Goal: Task Accomplishment & Management: Complete application form

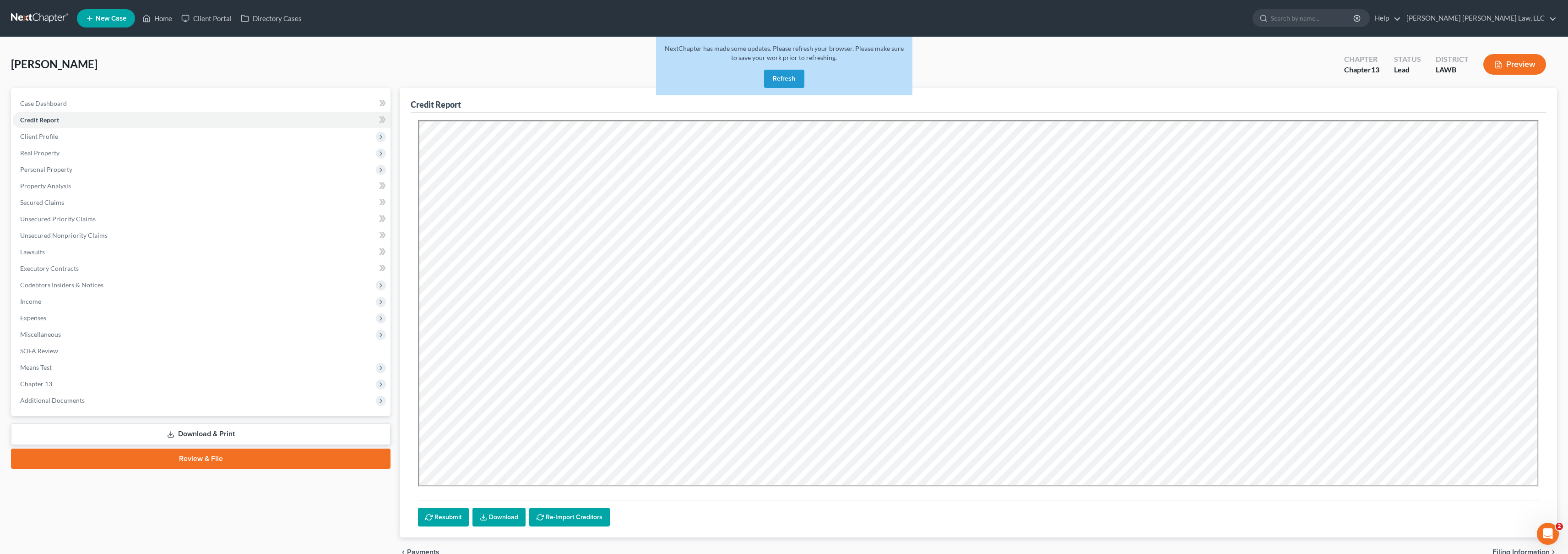
click at [46, 12] on link at bounding box center [40, 18] width 58 height 16
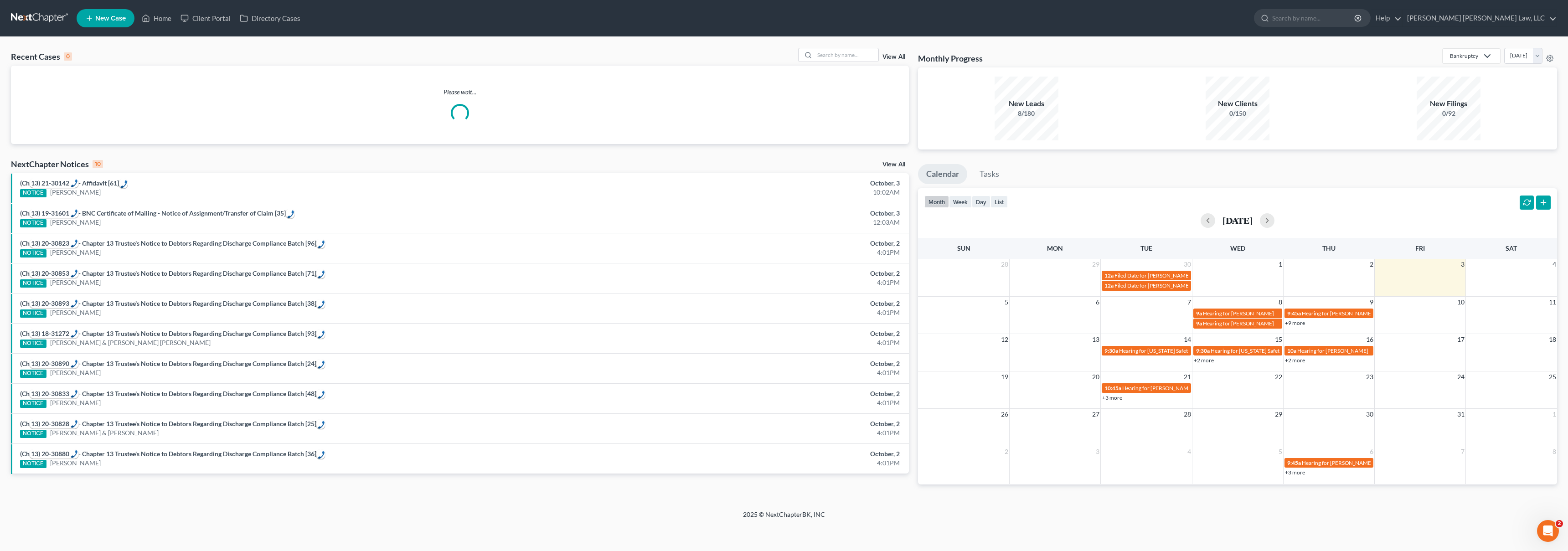
click at [112, 16] on span "New Case" at bounding box center [110, 18] width 31 height 7
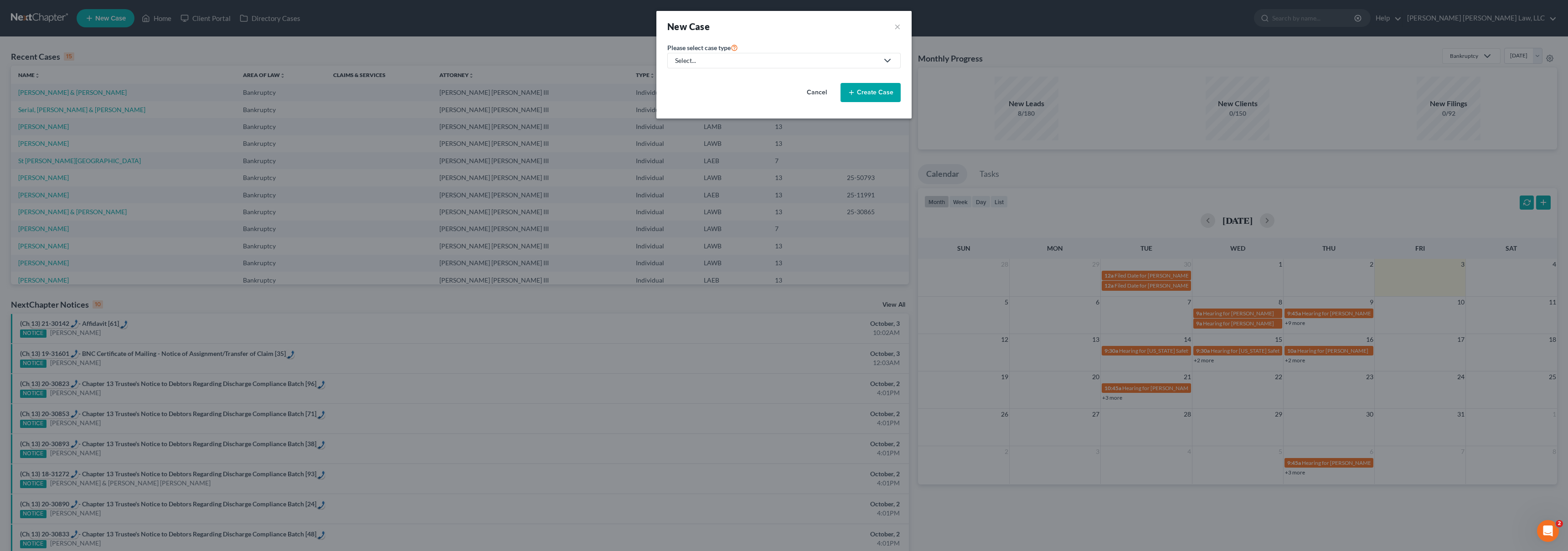
click at [829, 61] on div "Select..." at bounding box center [777, 60] width 204 height 9
click at [720, 75] on div "Bankruptcy" at bounding box center [717, 79] width 81 height 9
select select "36"
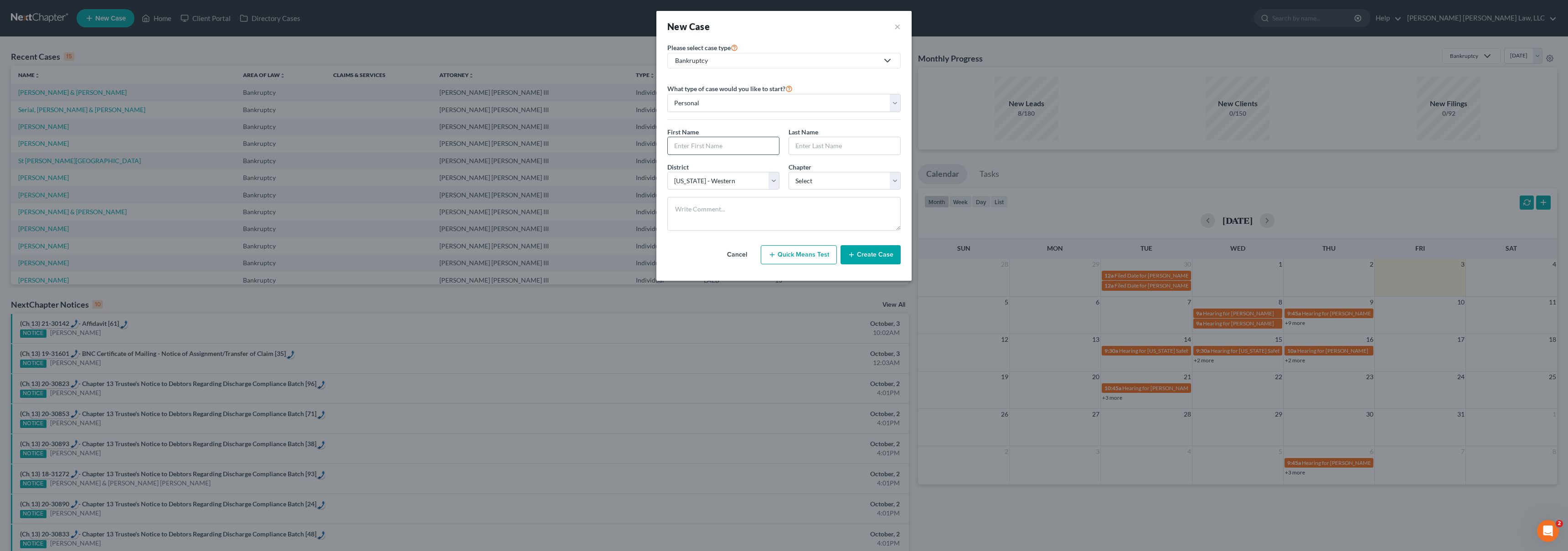
click at [697, 151] on input "text" at bounding box center [723, 145] width 111 height 18
type input "LaShonia"
type input "Ferguson"
select select "3"
click at [864, 257] on button "Create Case" at bounding box center [871, 254] width 60 height 19
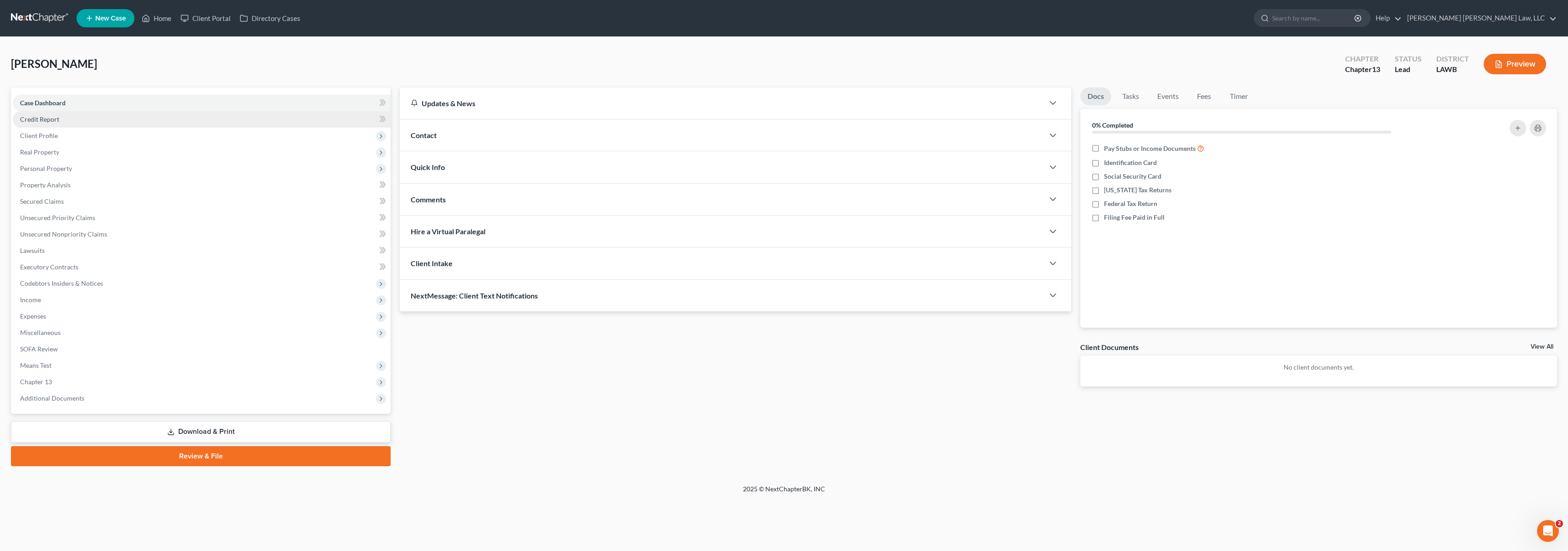
click at [56, 119] on span "Credit Report" at bounding box center [39, 119] width 39 height 8
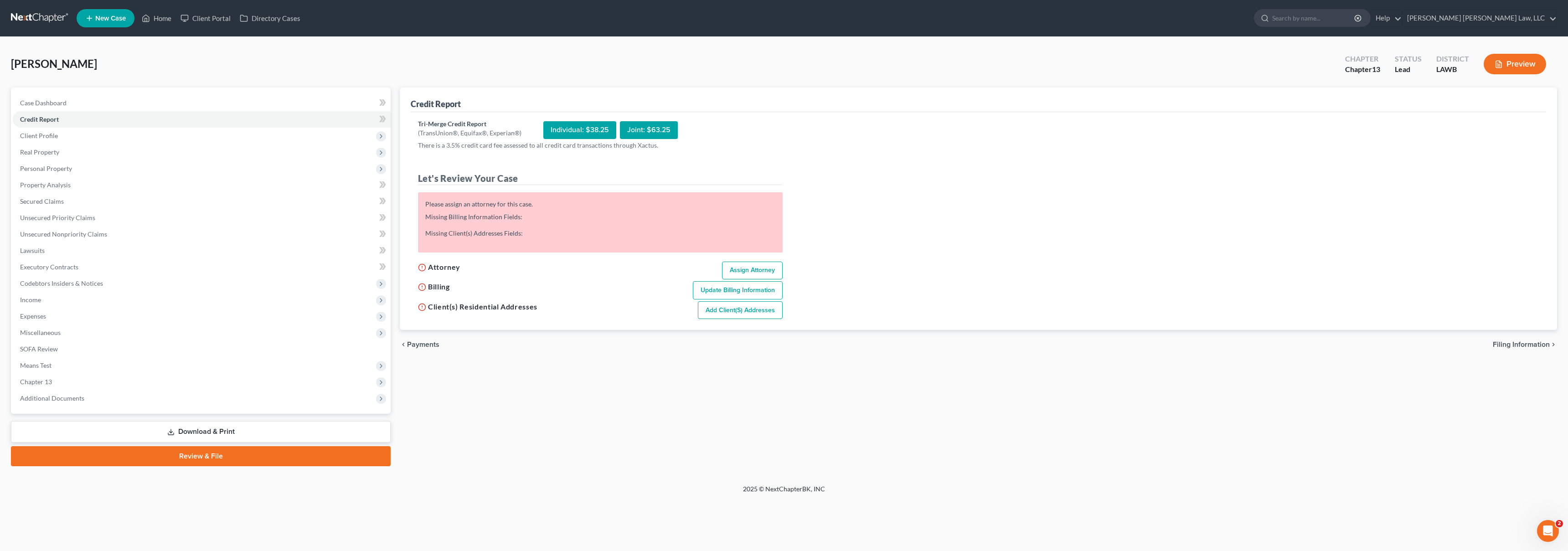
click at [759, 269] on link "Assign Attorney" at bounding box center [752, 271] width 60 height 18
select select "1"
select select "0"
select select "3"
select select "36"
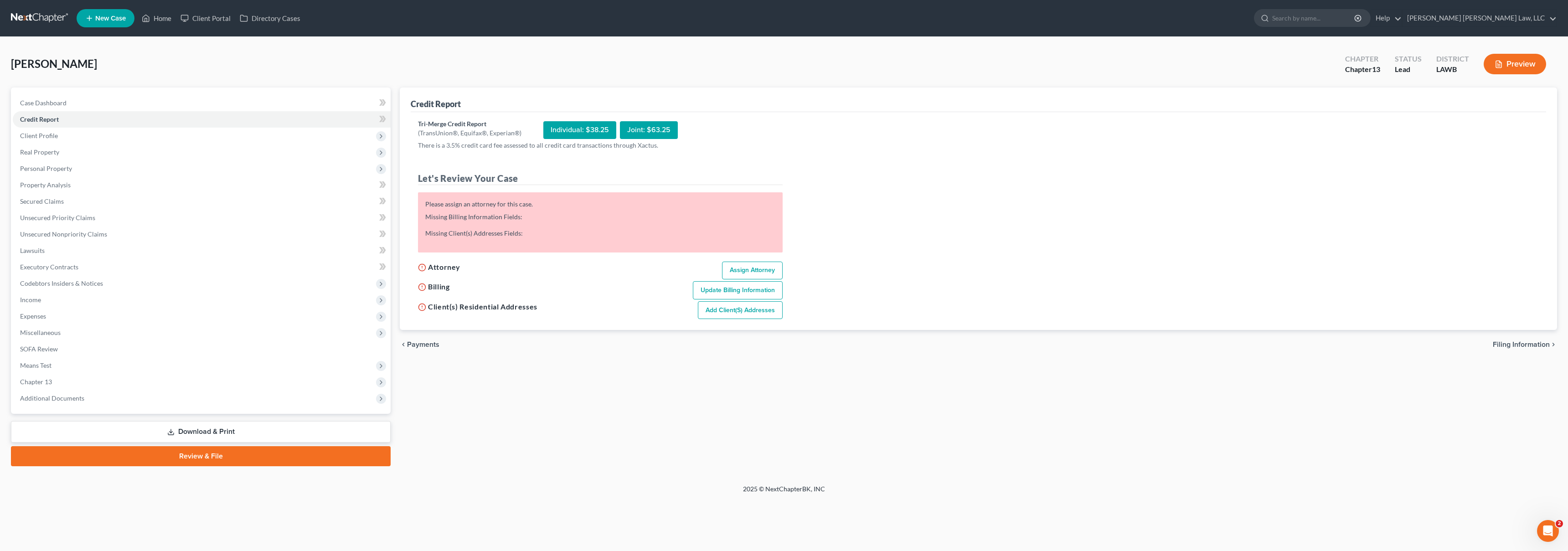
select select "19"
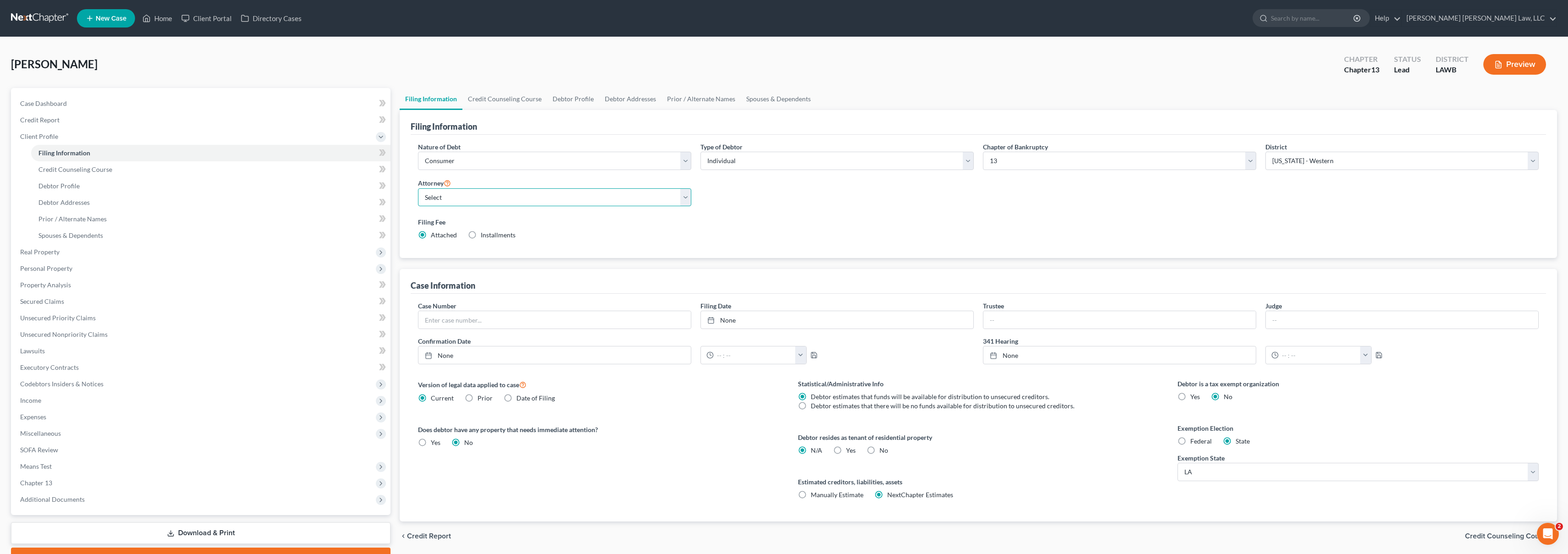
click at [536, 201] on select "Select [PERSON_NAME] [PERSON_NAME] III - LAWB [PERSON_NAME] [PERSON_NAME] III -…" at bounding box center [554, 198] width 273 height 18
select select "0"
click at [112, 125] on link "Credit Report" at bounding box center [201, 119] width 378 height 16
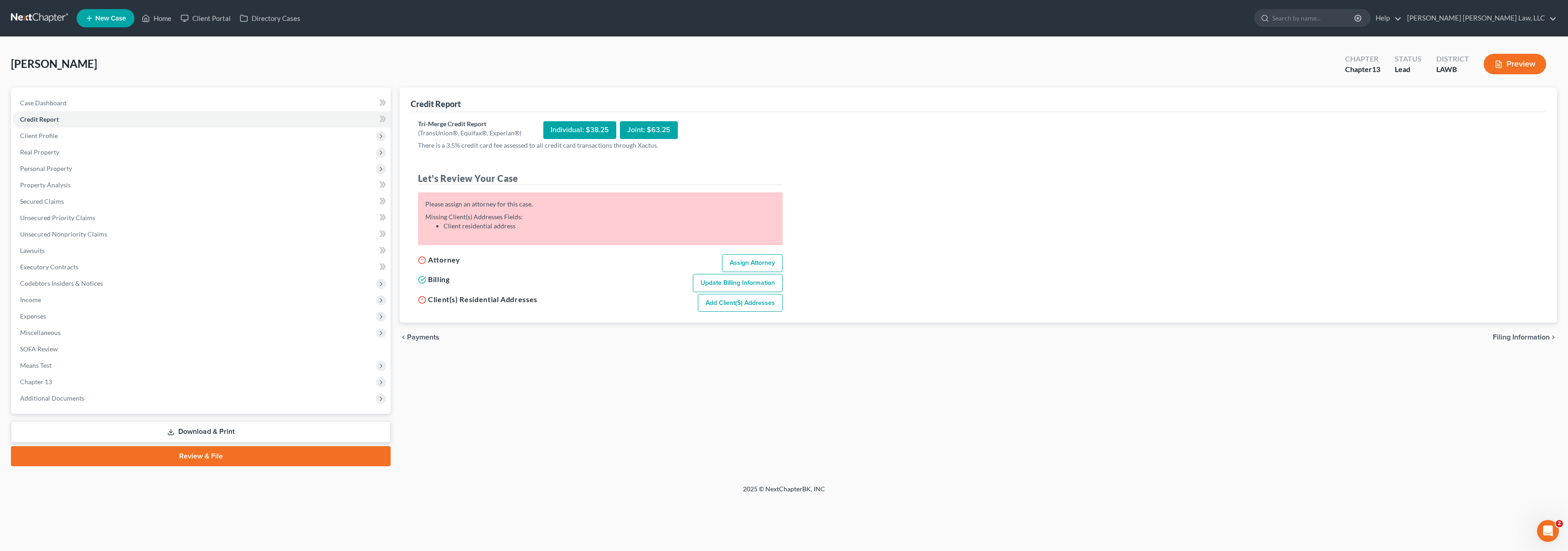
click at [746, 262] on link "Assign Attorney" at bounding box center [752, 263] width 60 height 18
select select "1"
select select "0"
select select "3"
select select "36"
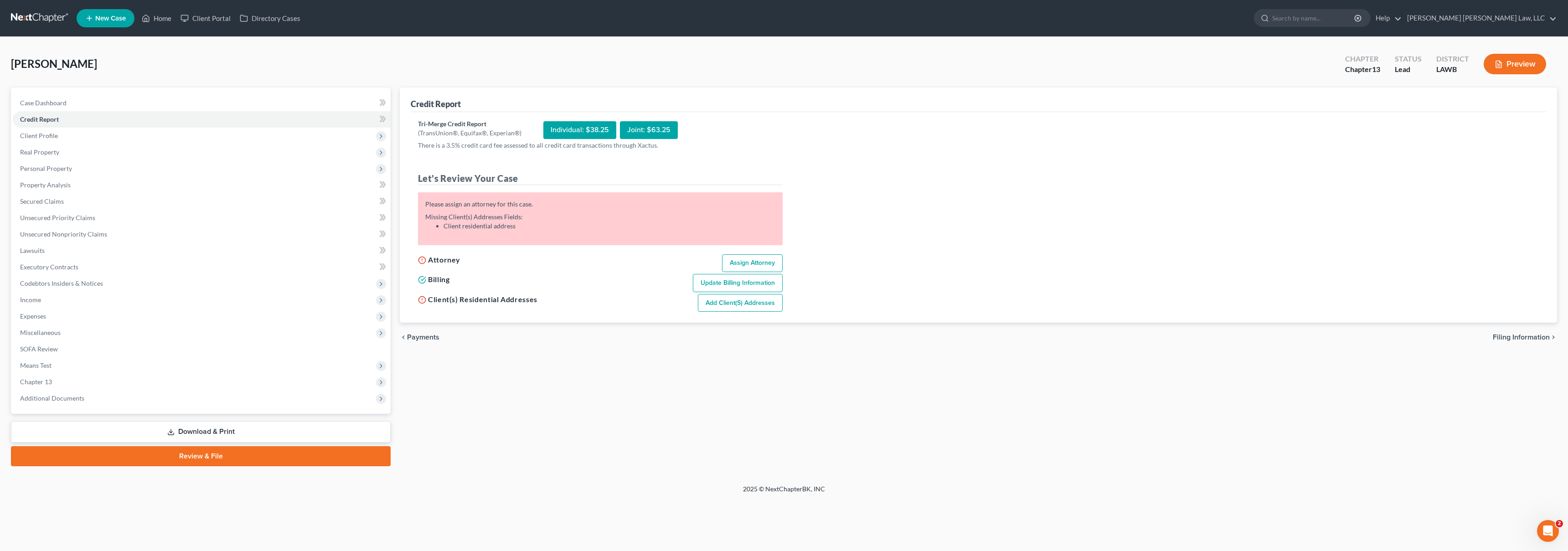
select select "0"
select select "19"
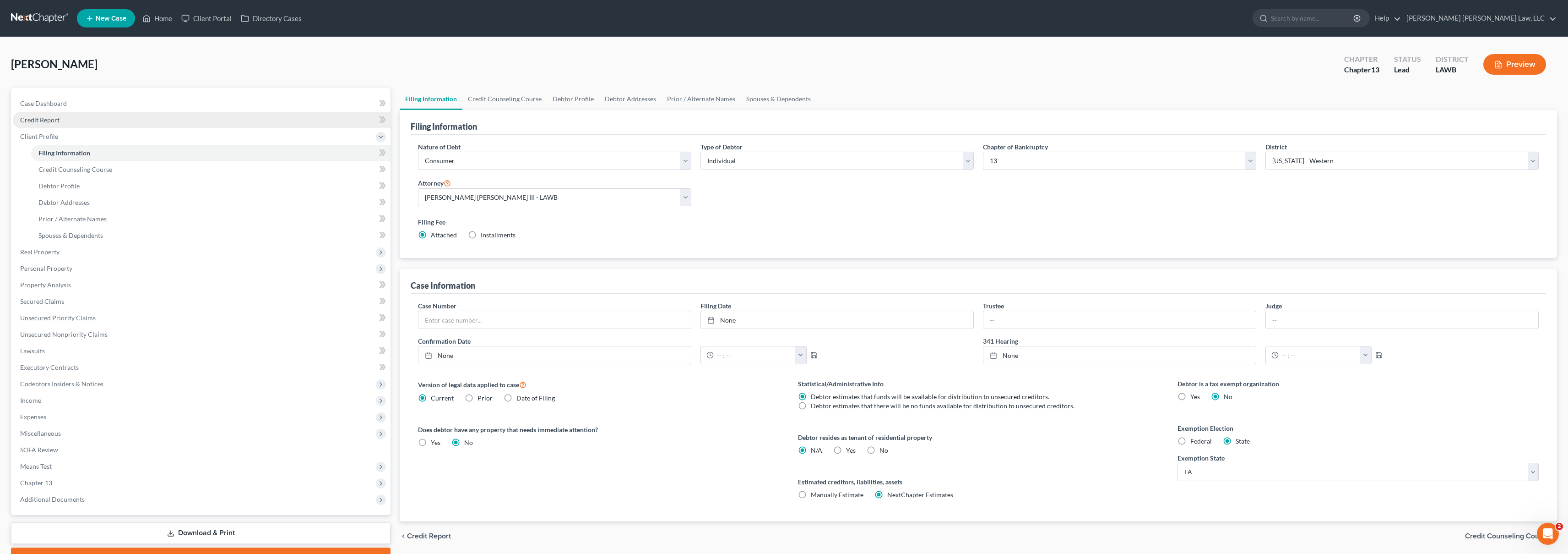
click at [47, 122] on span "Credit Report" at bounding box center [39, 120] width 39 height 8
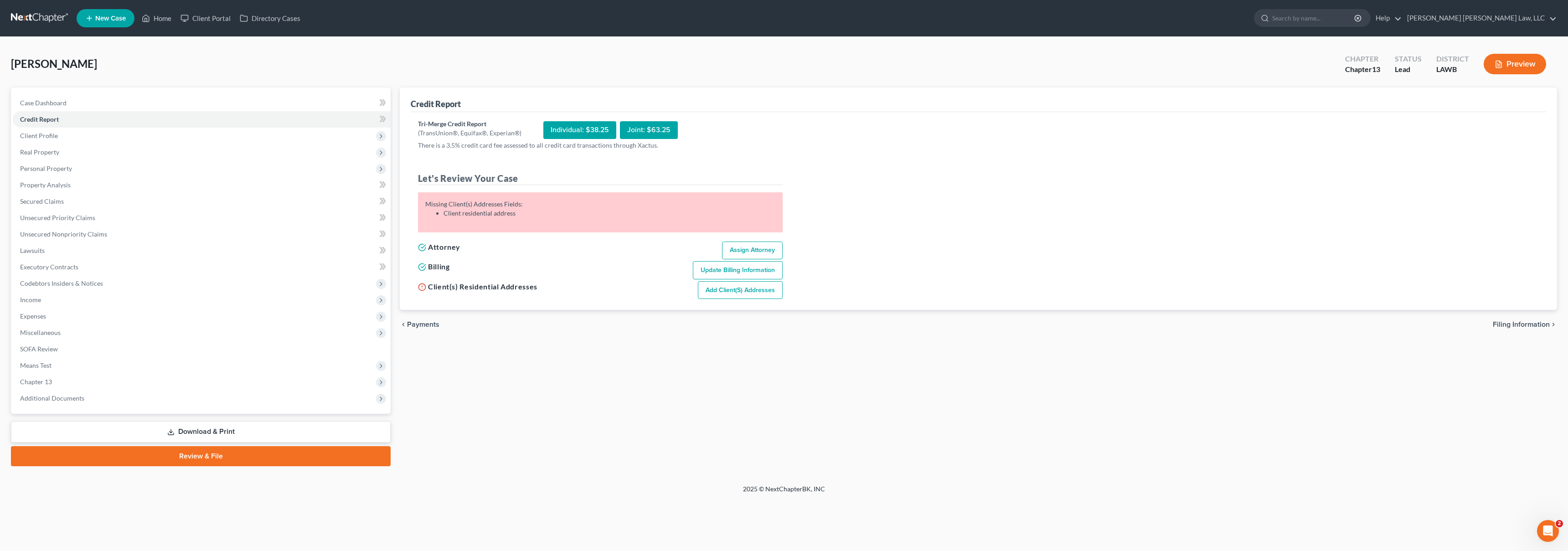
click at [720, 289] on link "Add Client(s) Addresses" at bounding box center [740, 290] width 85 height 18
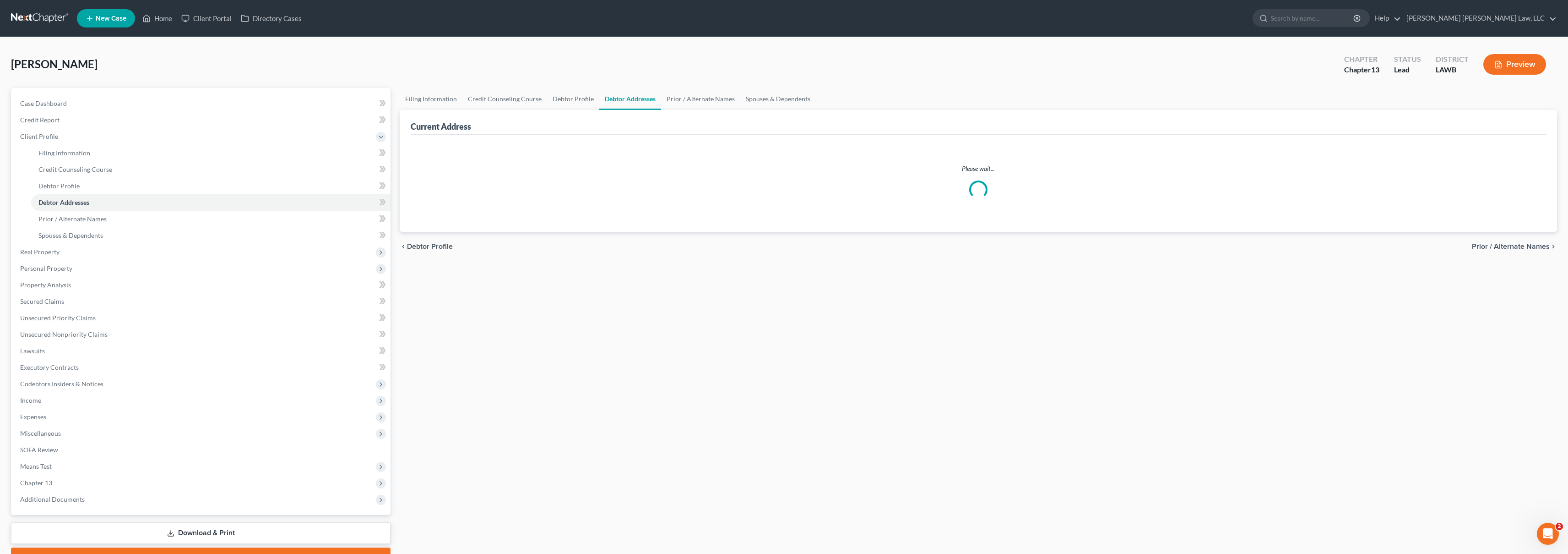
select select "0"
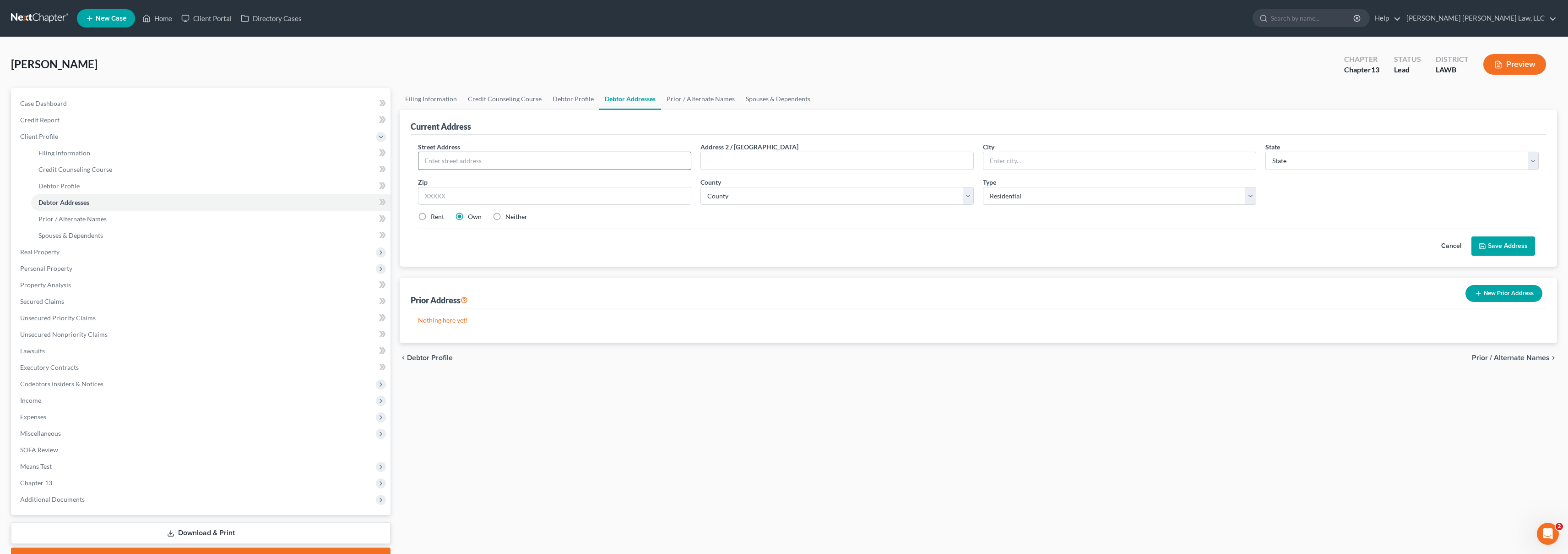
click at [536, 159] on input "text" at bounding box center [554, 161] width 272 height 18
type input "407 Downsville Street"
type input "Farmerville"
select select "19"
type input "71241"
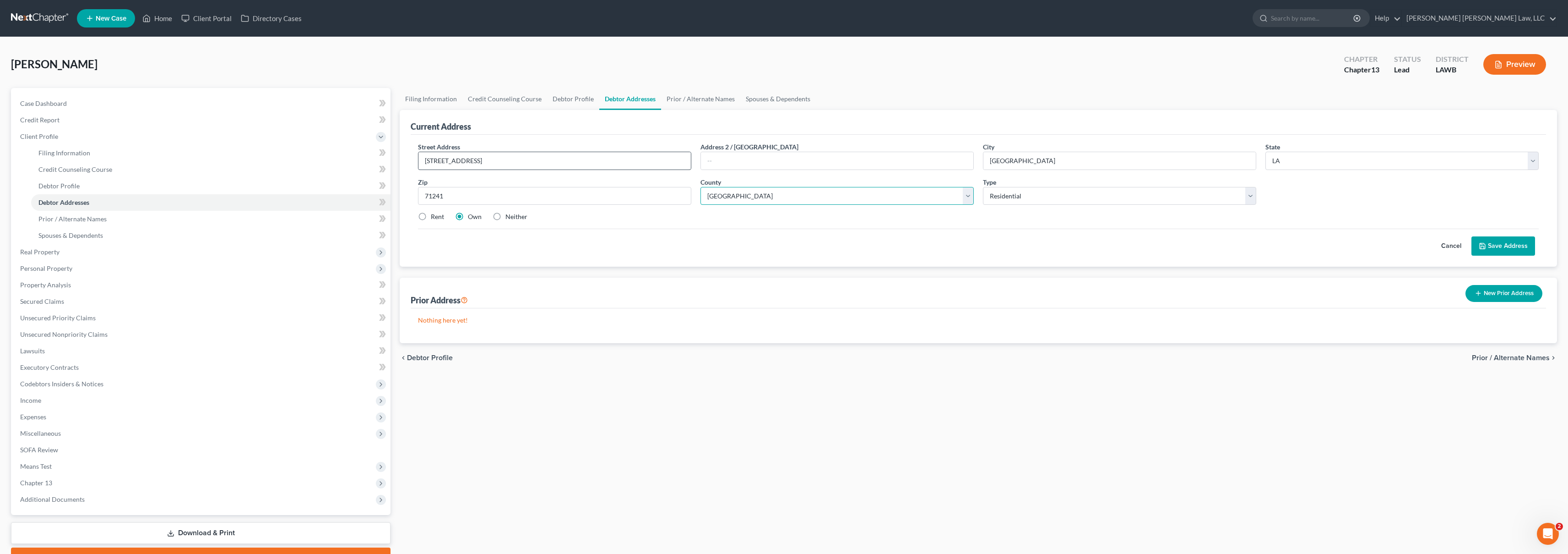
select select "36"
click at [431, 219] on label "Rent" at bounding box center [437, 217] width 13 height 9
click at [434, 218] on input "Rent" at bounding box center [438, 215] width 6 height 6
radio input "true"
click at [468, 215] on label "Own" at bounding box center [475, 217] width 14 height 9
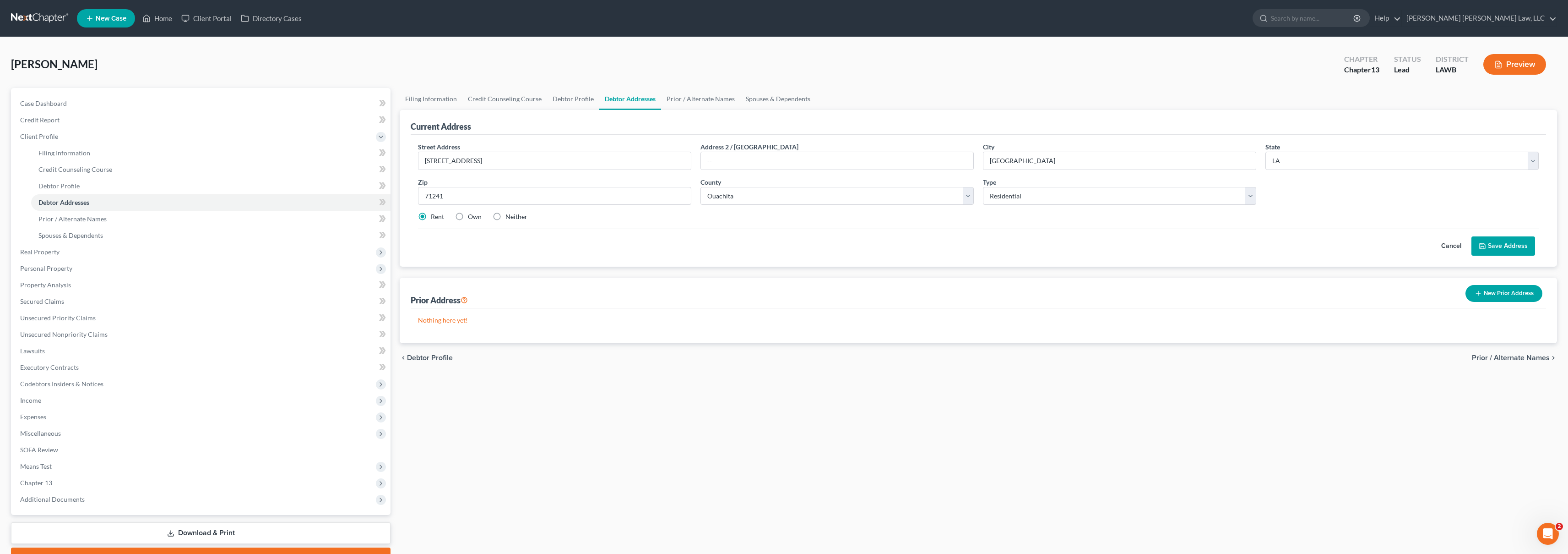
click at [471, 215] on input "Own" at bounding box center [474, 215] width 6 height 6
radio input "true"
click at [1516, 245] on button "Save Address" at bounding box center [1503, 245] width 64 height 19
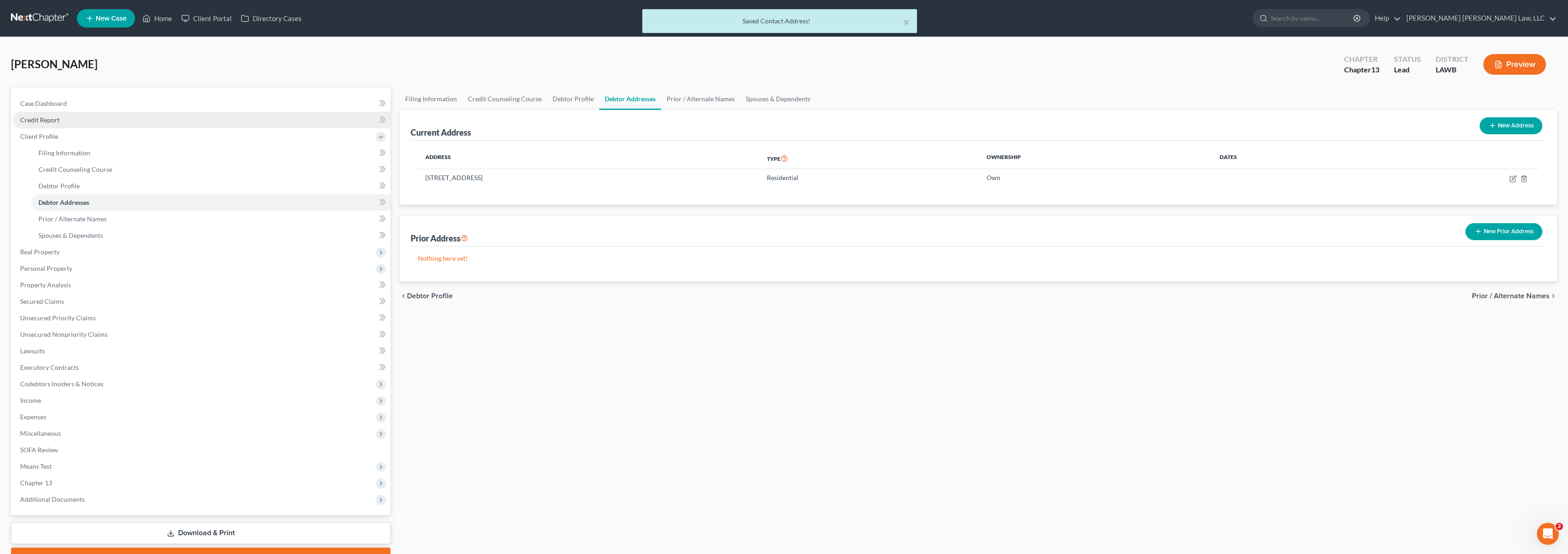
click at [70, 122] on link "Credit Report" at bounding box center [201, 119] width 378 height 16
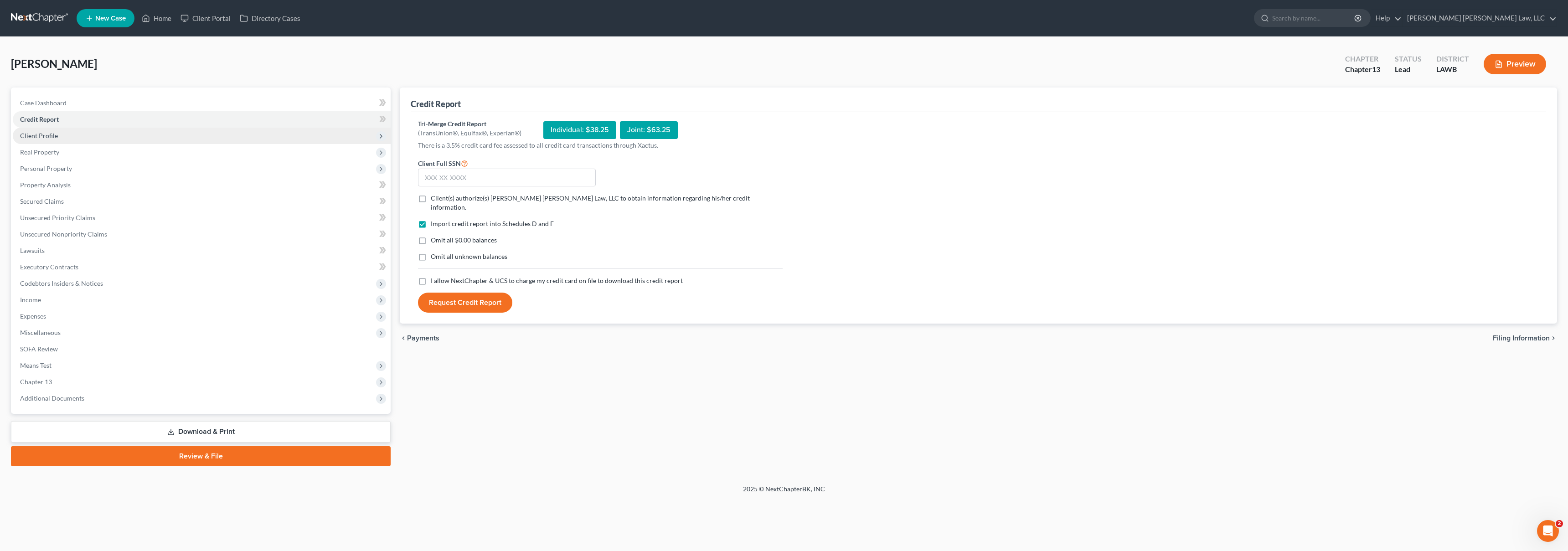
click at [72, 135] on span "Client Profile" at bounding box center [202, 135] width 378 height 16
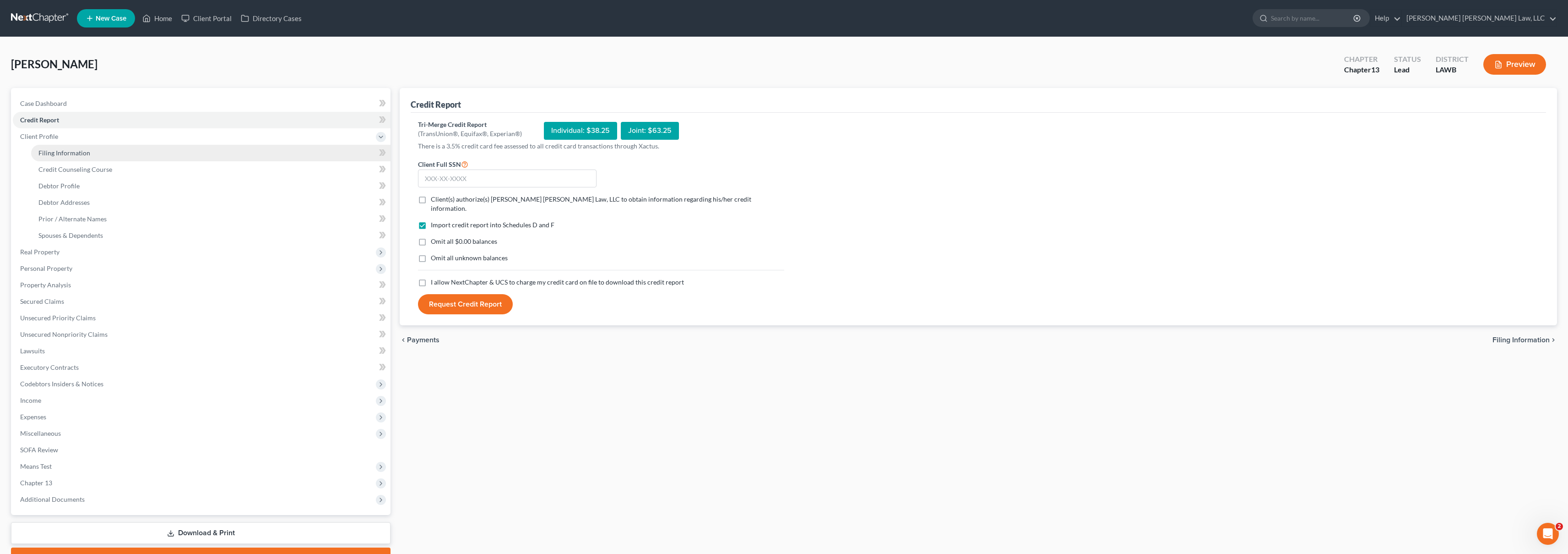
click at [74, 157] on link "Filing Information" at bounding box center [210, 152] width 359 height 16
select select "1"
select select "0"
select select "3"
select select "36"
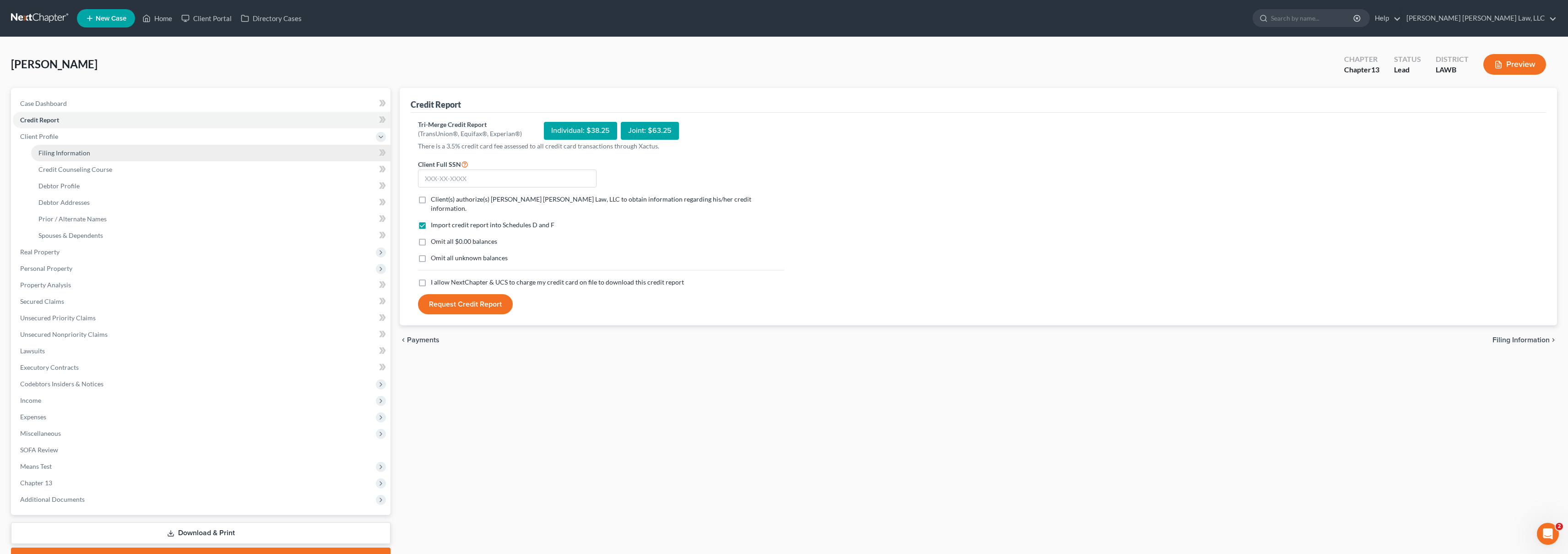
select select "0"
select select "19"
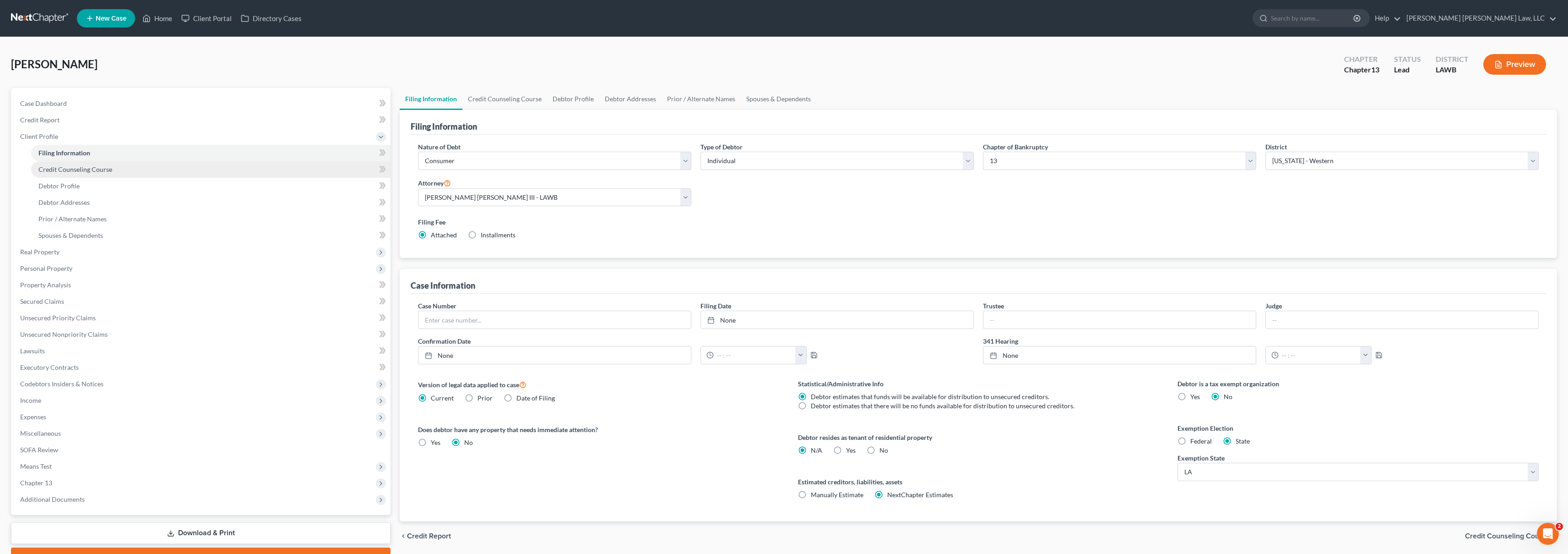
click at [75, 171] on span "Credit Counseling Course" at bounding box center [75, 169] width 74 height 8
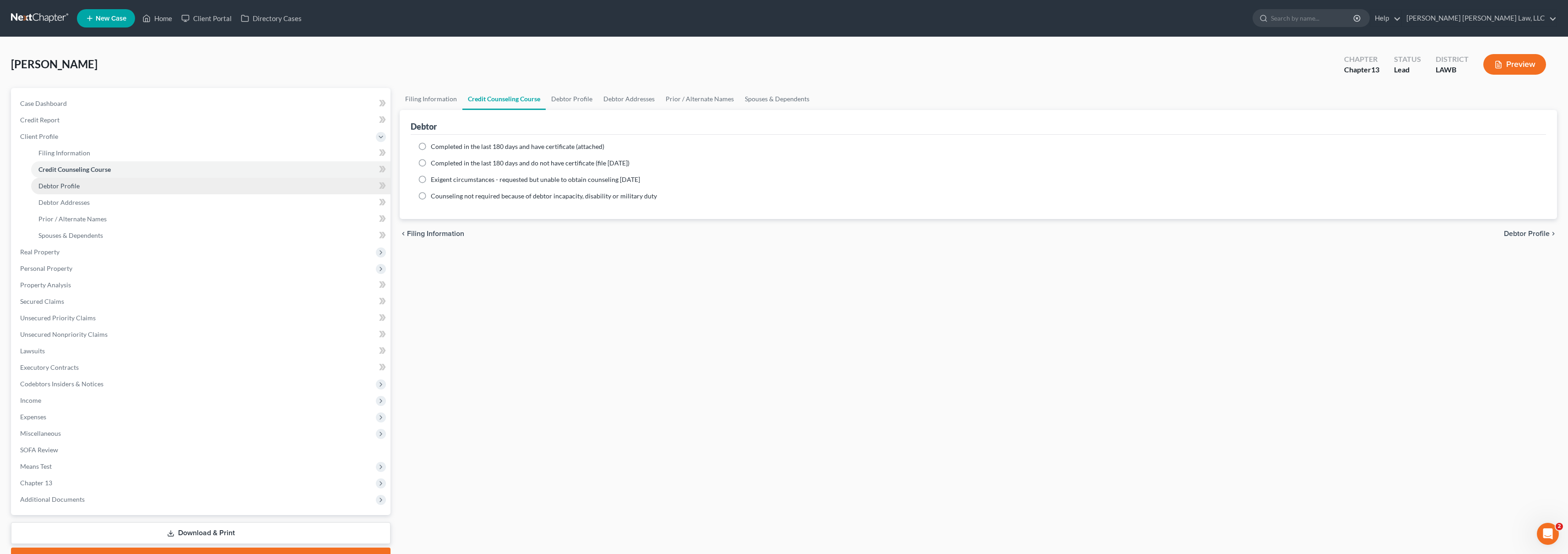
click at [71, 187] on span "Debtor Profile" at bounding box center [59, 185] width 42 height 8
select select "0"
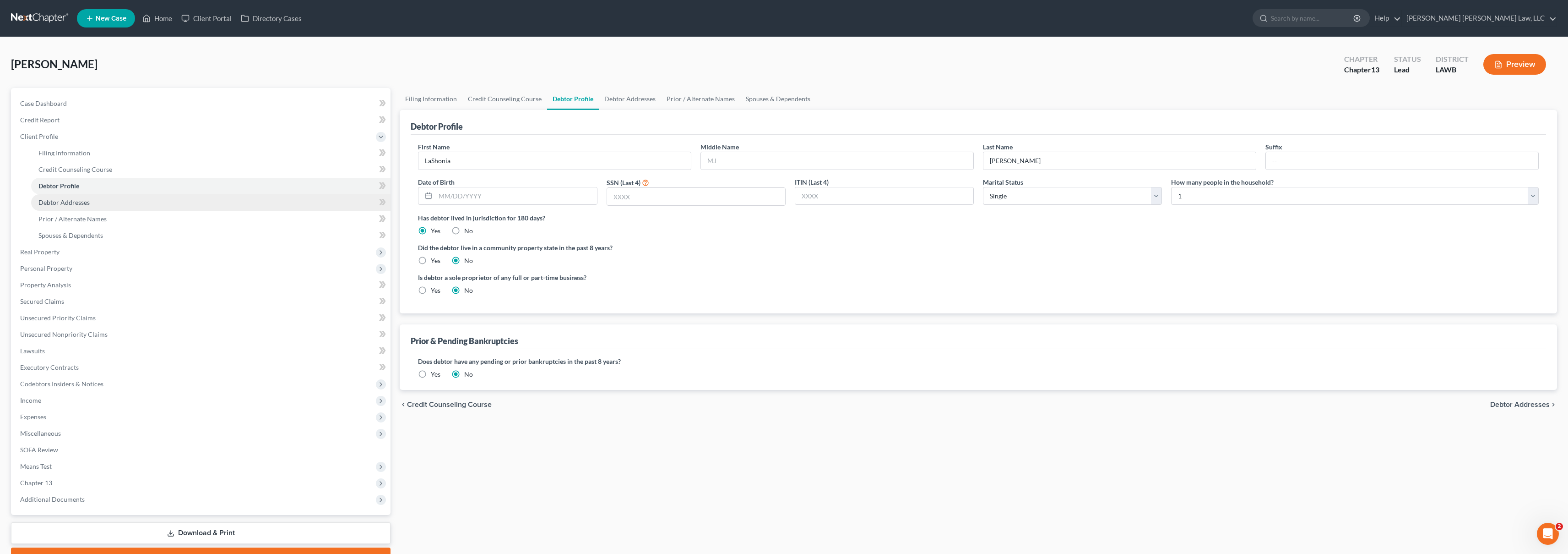
click at [108, 205] on link "Debtor Addresses" at bounding box center [210, 202] width 359 height 16
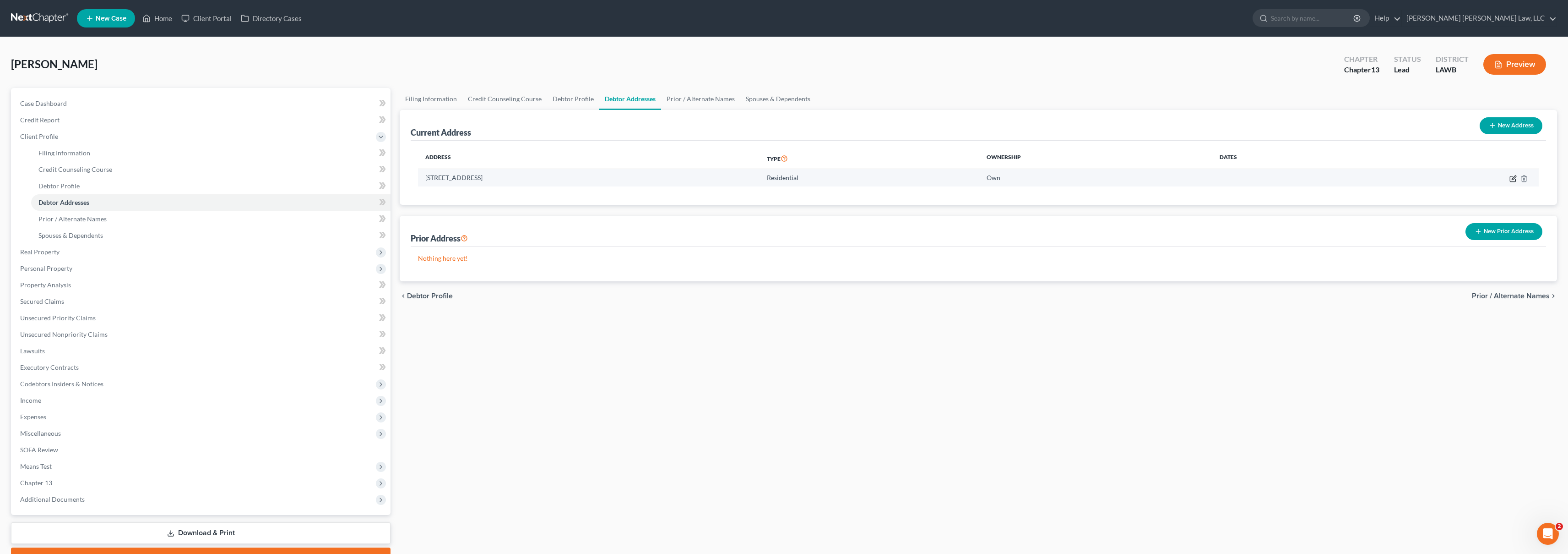
click at [1514, 181] on icon "button" at bounding box center [1513, 179] width 8 height 8
select select "19"
select select "36"
select select "0"
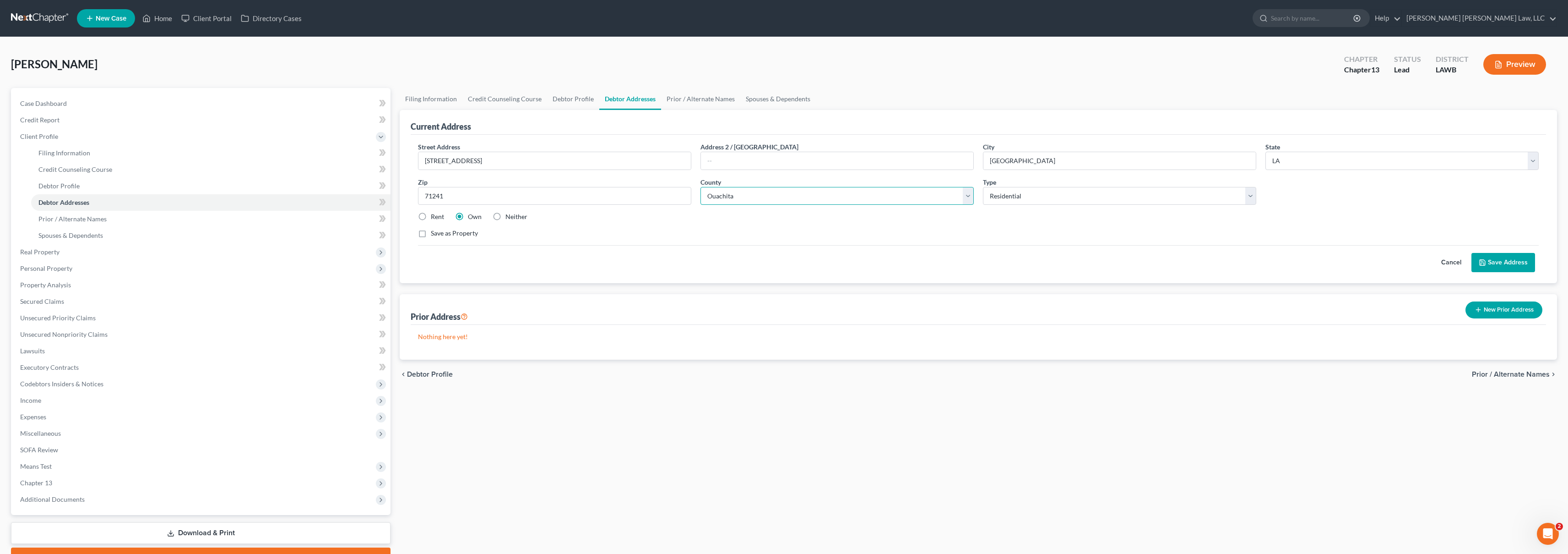
click at [747, 196] on select "County Acadia [PERSON_NAME] [DATE] Assumption Avoyelles [GEOGRAPHIC_DATA] Bienv…" at bounding box center [837, 196] width 273 height 18
select select "55"
drag, startPoint x: 684, startPoint y: 398, endPoint x: 652, endPoint y: 385, distance: 34.5
click at [684, 398] on div "Filing Information Credit Counseling Course Debtor Profile Debtor Addresses Pri…" at bounding box center [978, 327] width 1167 height 479
click at [34, 119] on span "Credit Report" at bounding box center [39, 120] width 39 height 8
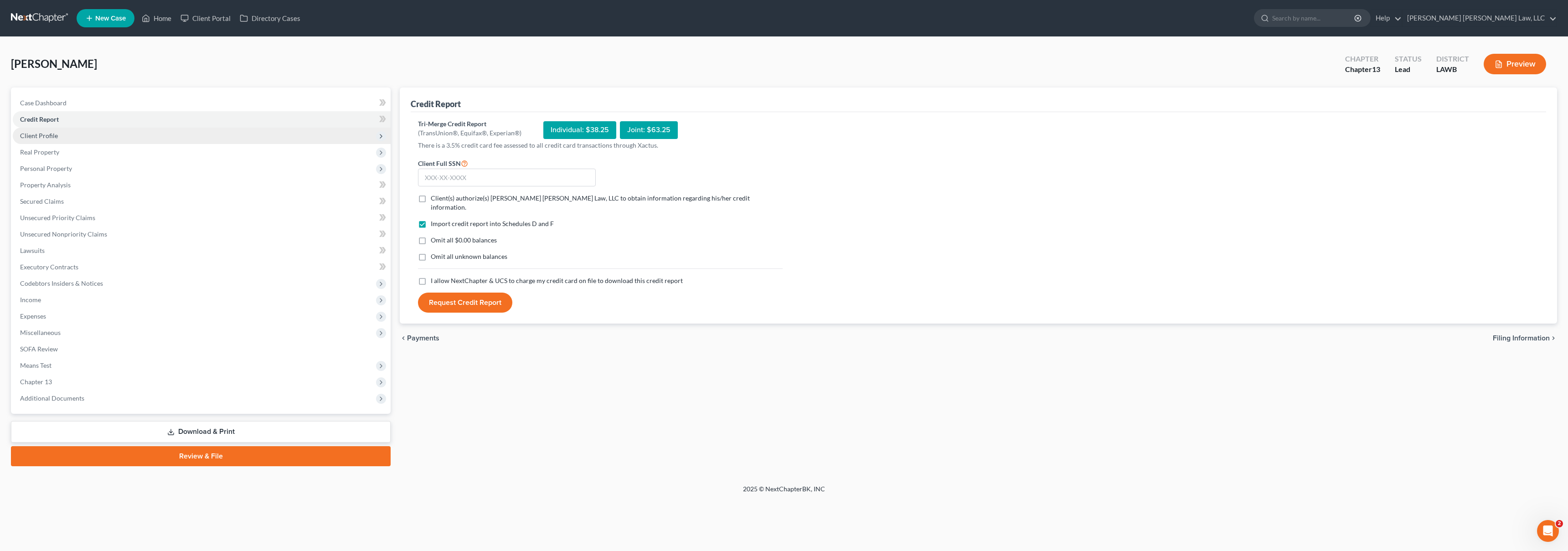
click at [74, 138] on span "Client Profile" at bounding box center [202, 135] width 378 height 16
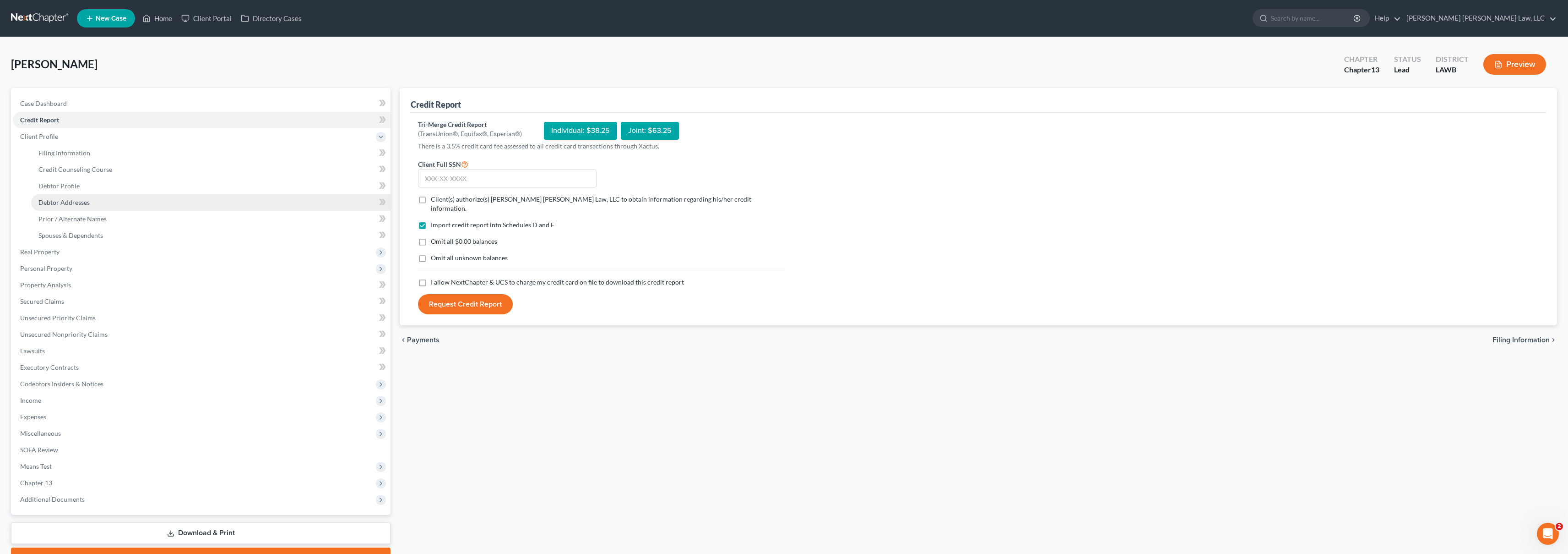
click at [70, 202] on span "Debtor Addresses" at bounding box center [64, 202] width 52 height 8
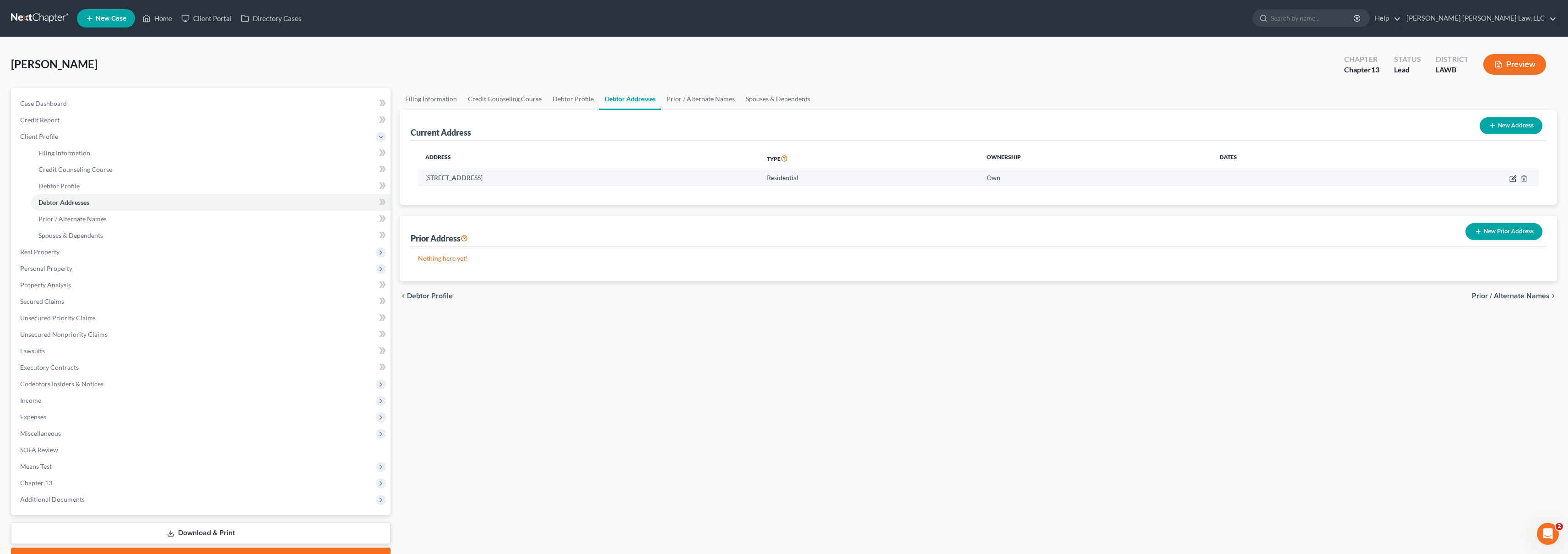
click at [1510, 180] on icon "button" at bounding box center [1513, 179] width 8 height 8
select select "19"
select select "36"
select select "0"
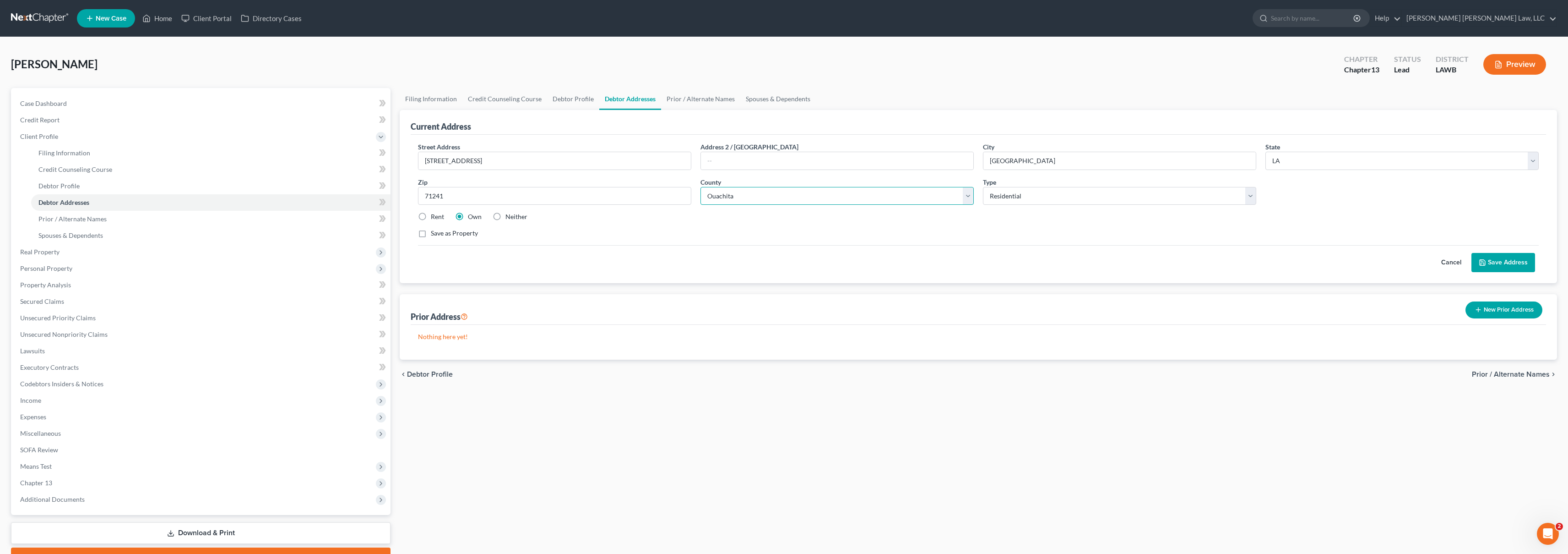
click at [730, 195] on select "County Acadia [PERSON_NAME] [DATE] Assumption Avoyelles [GEOGRAPHIC_DATA] Bienv…" at bounding box center [837, 196] width 273 height 18
select select "55"
click at [1516, 254] on button "Save Address" at bounding box center [1503, 262] width 64 height 19
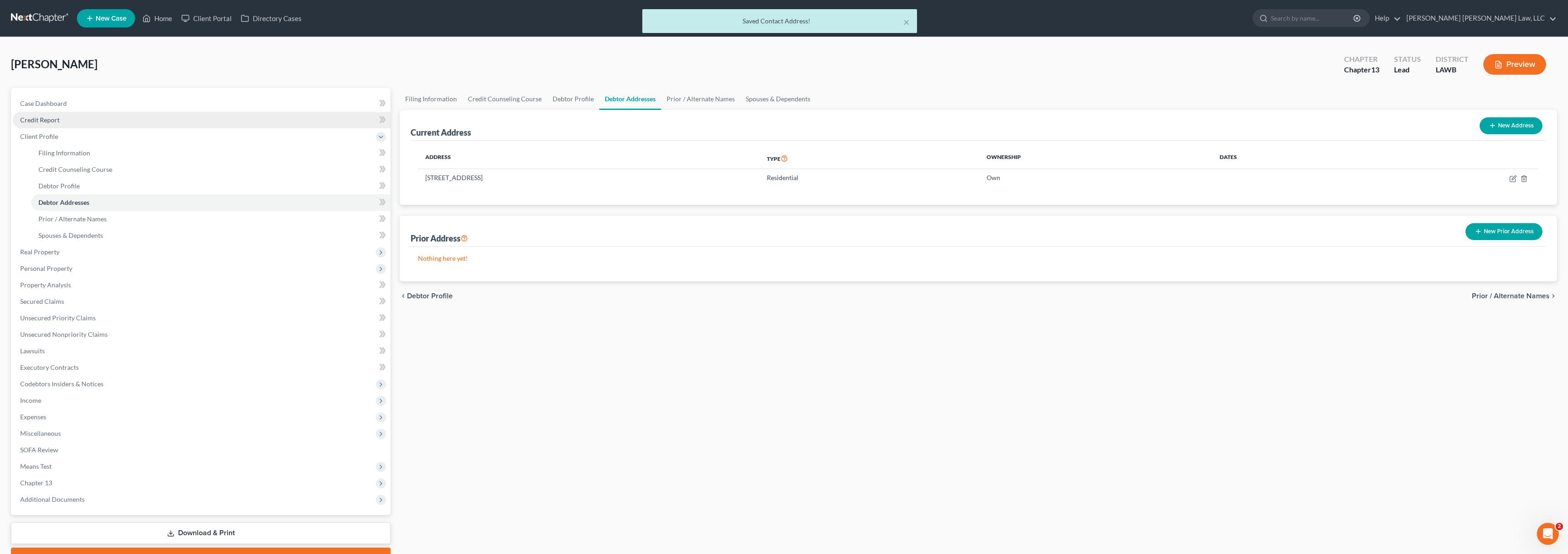
click at [52, 116] on span "Credit Report" at bounding box center [39, 120] width 39 height 8
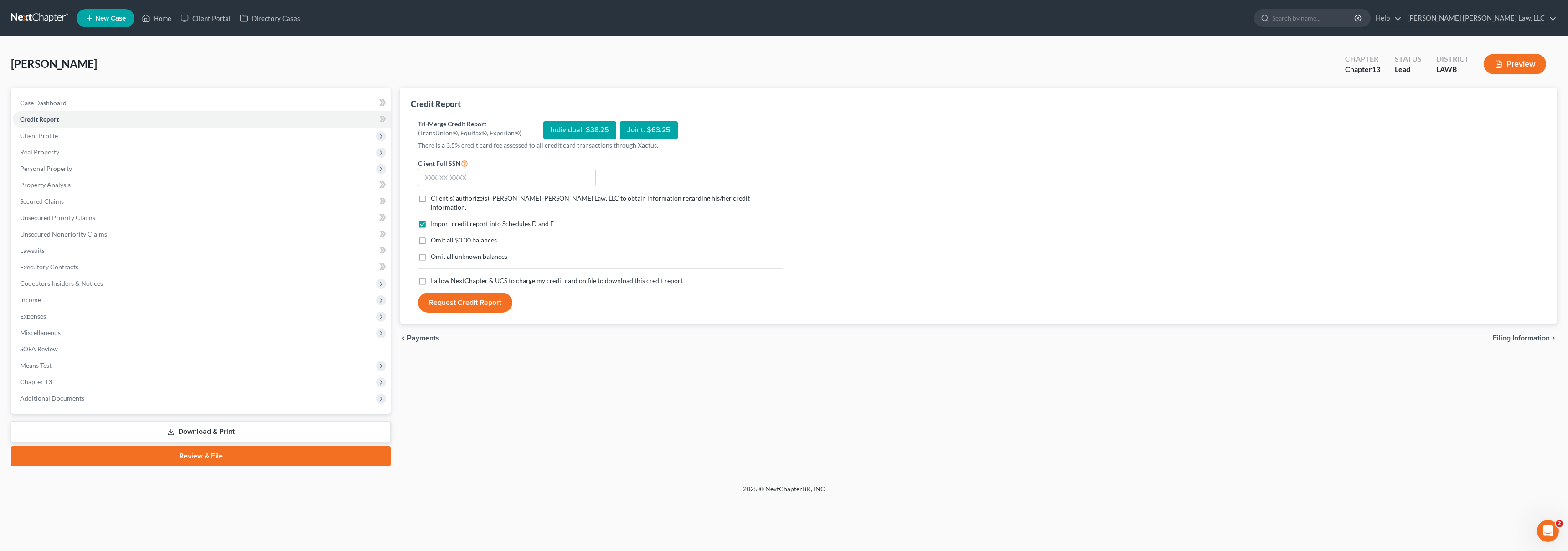
click at [431, 276] on label "I allow NextChapter & UCS to charge my credit card on file to download this cre…" at bounding box center [557, 281] width 252 height 9
click at [434, 276] on input "I allow NextChapter & UCS to charge my credit card on file to download this cre…" at bounding box center [437, 279] width 6 height 6
checkbox input "true"
click at [431, 252] on label "Omit all unknown balances" at bounding box center [469, 256] width 77 height 9
click at [434, 252] on input "Omit all unknown balances" at bounding box center [437, 255] width 6 height 6
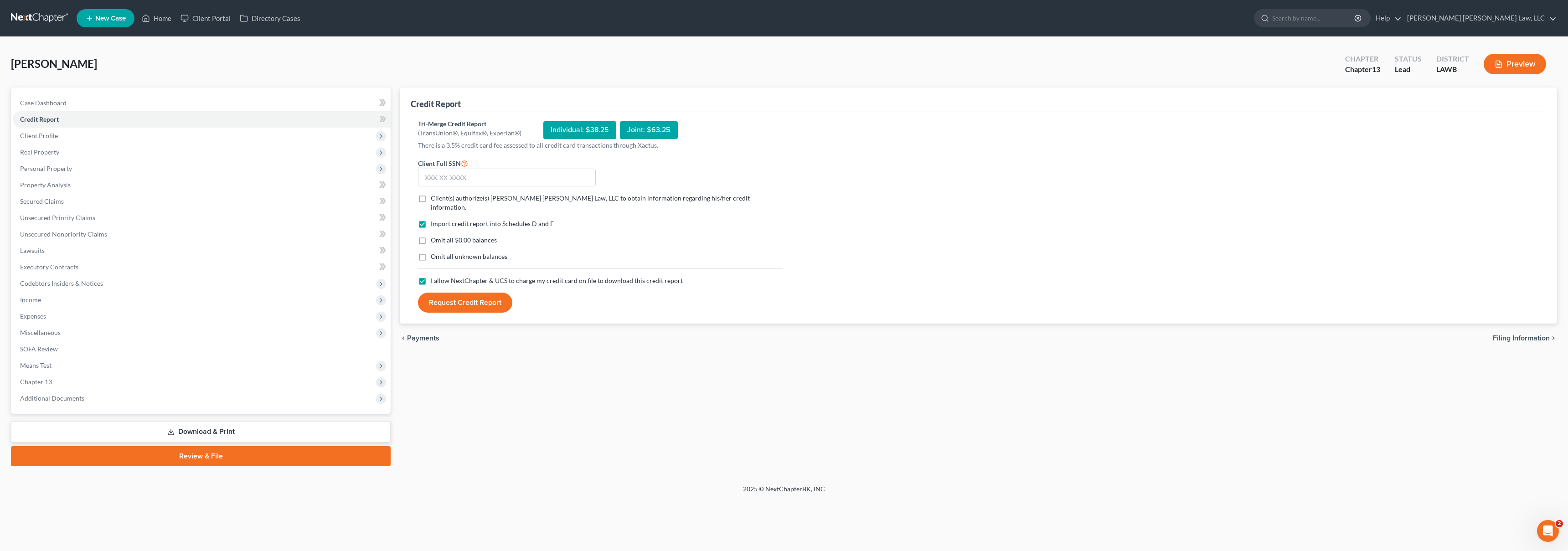
checkbox input "true"
click at [431, 236] on label "Omit all $0.00 balances" at bounding box center [464, 240] width 66 height 9
click at [434, 236] on input "Omit all $0.00 balances" at bounding box center [437, 239] width 6 height 6
checkbox input "true"
click at [431, 199] on label "Client(s) authorize(s) [PERSON_NAME] [PERSON_NAME] Law, LLC to obtain informati…" at bounding box center [607, 203] width 352 height 18
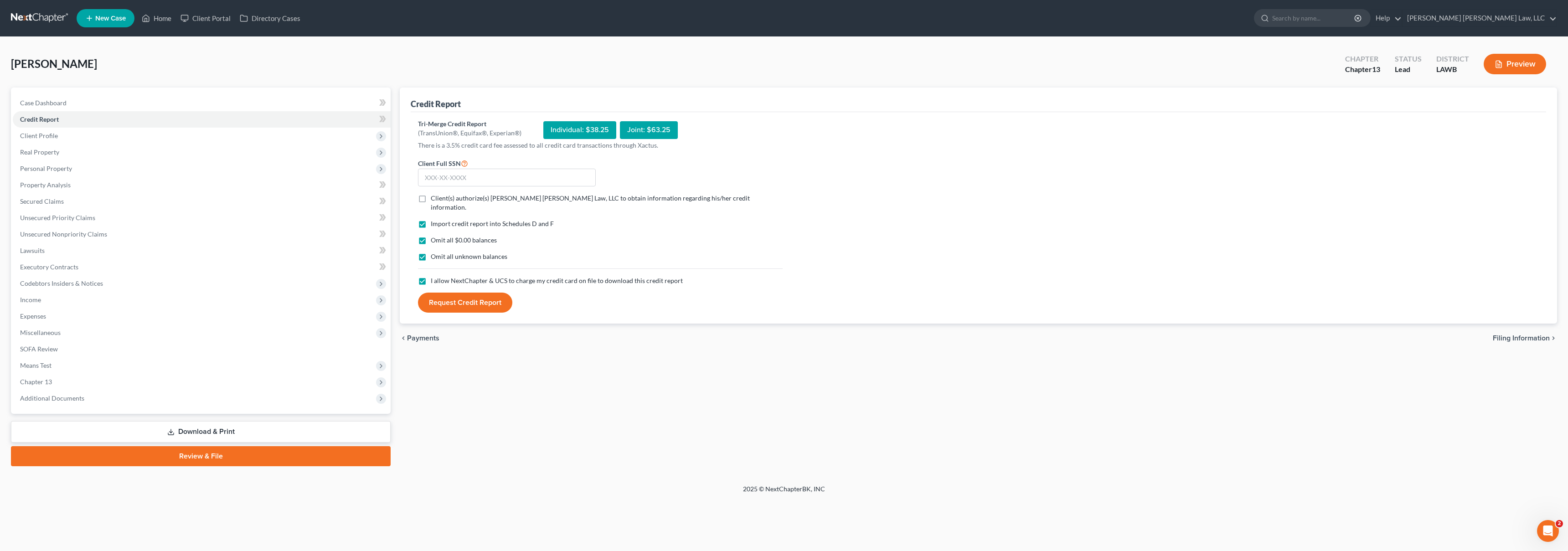
click at [434, 199] on input "Client(s) authorize(s) [PERSON_NAME] [PERSON_NAME] Law, LLC to obtain informati…" at bounding box center [437, 197] width 6 height 6
checkbox input "true"
click at [436, 178] on input "text" at bounding box center [507, 178] width 178 height 18
type input "435-21-3645"
click at [467, 292] on button "Request Credit Report" at bounding box center [465, 302] width 94 height 20
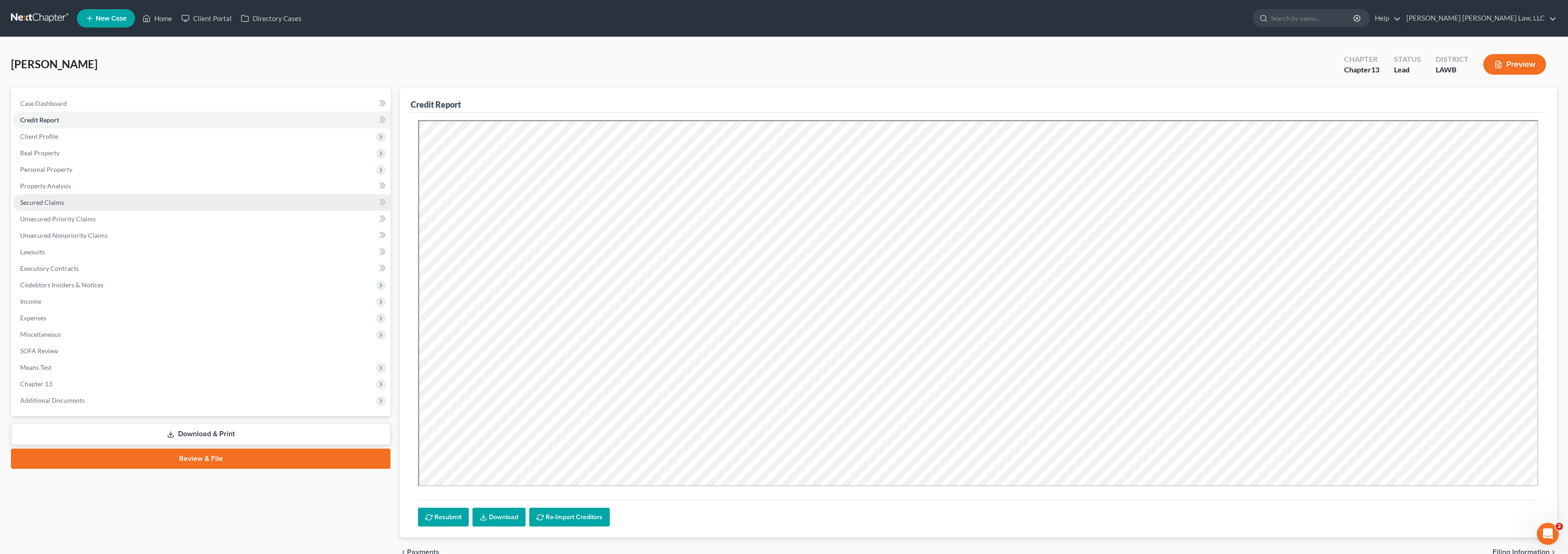
click at [61, 205] on span "Secured Claims" at bounding box center [42, 202] width 44 height 8
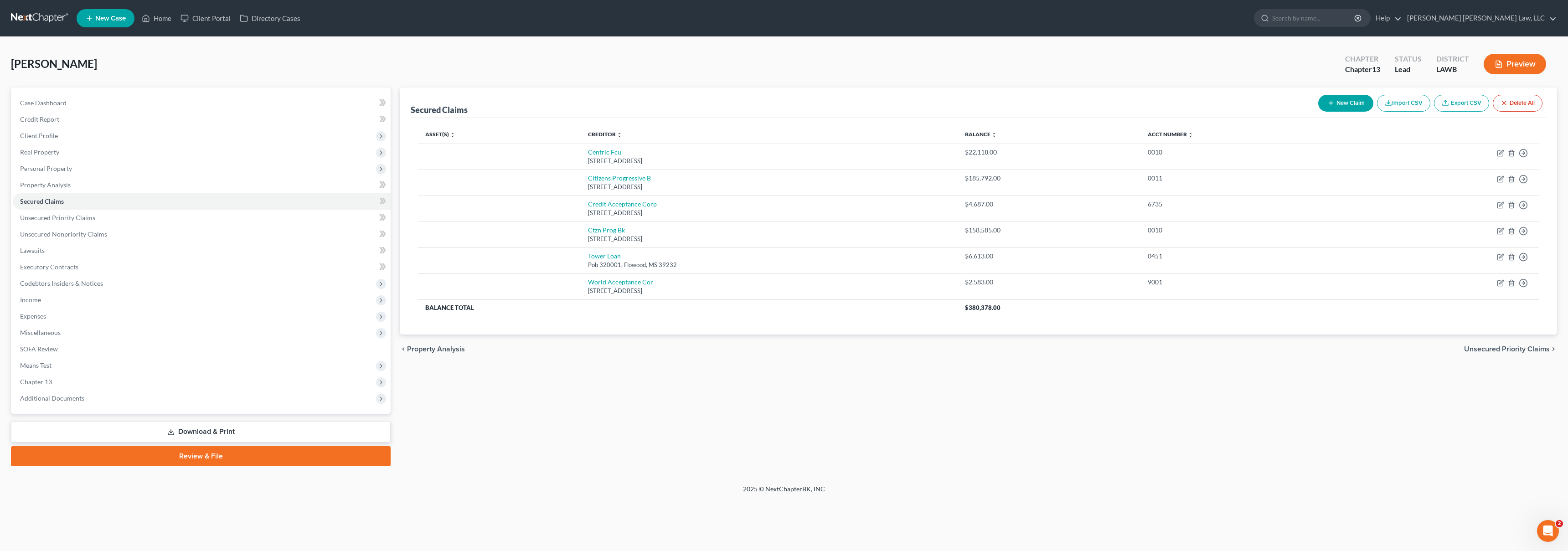
click at [997, 133] on link "Balance expand_more expand_less unfold_more" at bounding box center [982, 134] width 32 height 7
click at [225, 220] on link "Unsecured Priority Claims" at bounding box center [202, 217] width 378 height 16
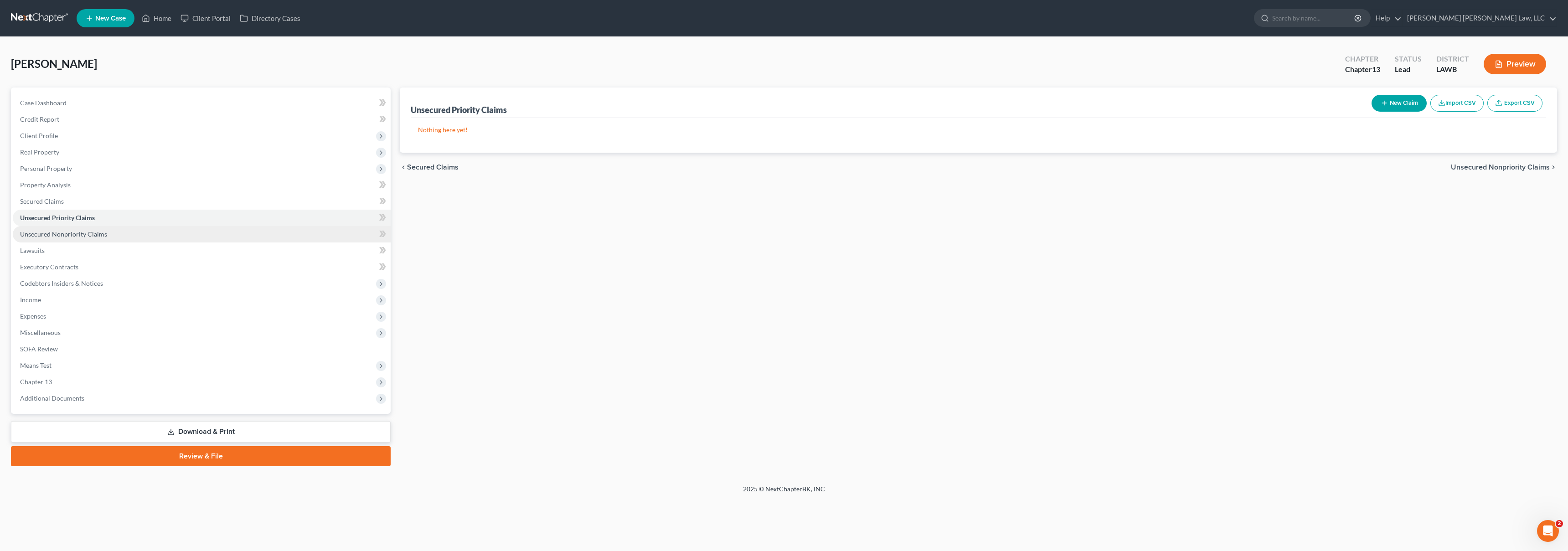
click at [194, 238] on link "Unsecured Nonpriority Claims" at bounding box center [202, 233] width 378 height 16
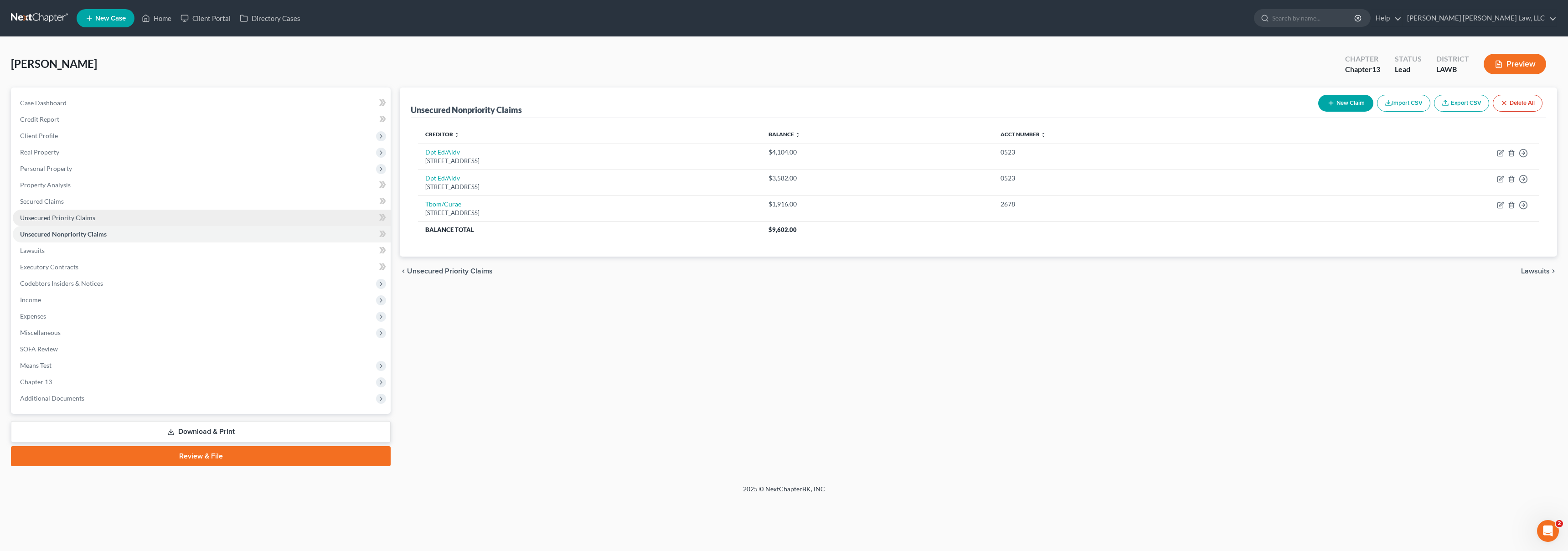
click at [77, 214] on span "Unsecured Priority Claims" at bounding box center [57, 217] width 75 height 8
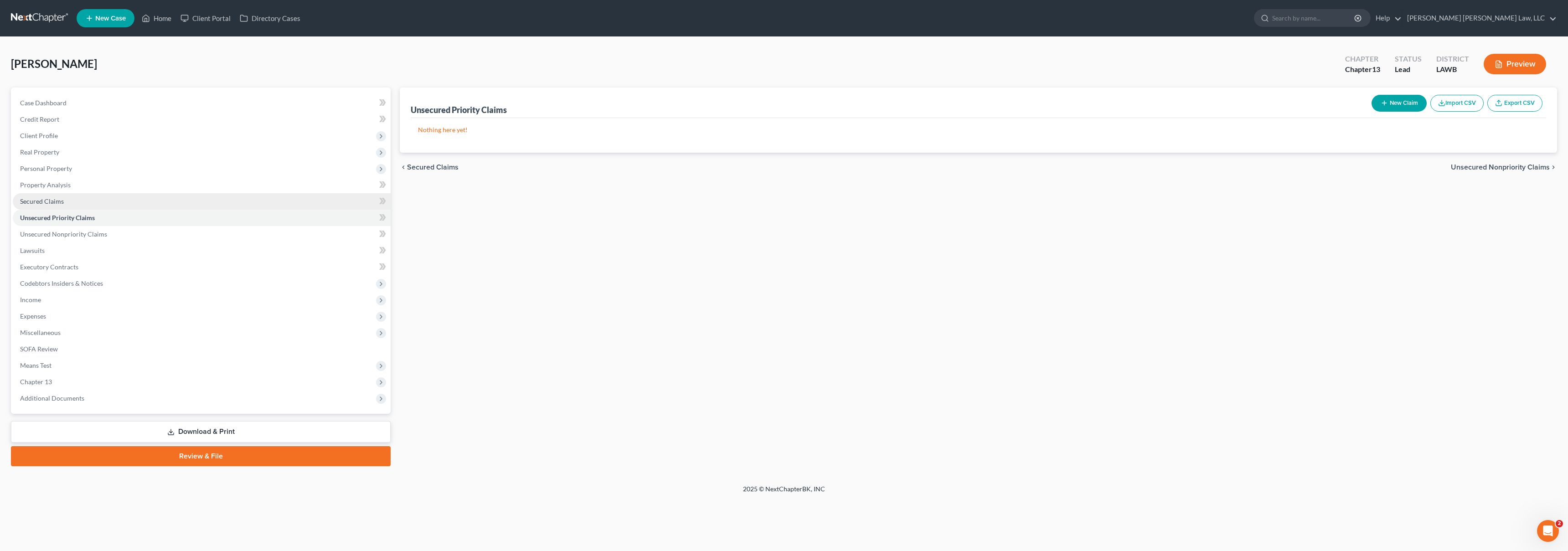
click at [102, 201] on link "Secured Claims" at bounding box center [202, 201] width 378 height 16
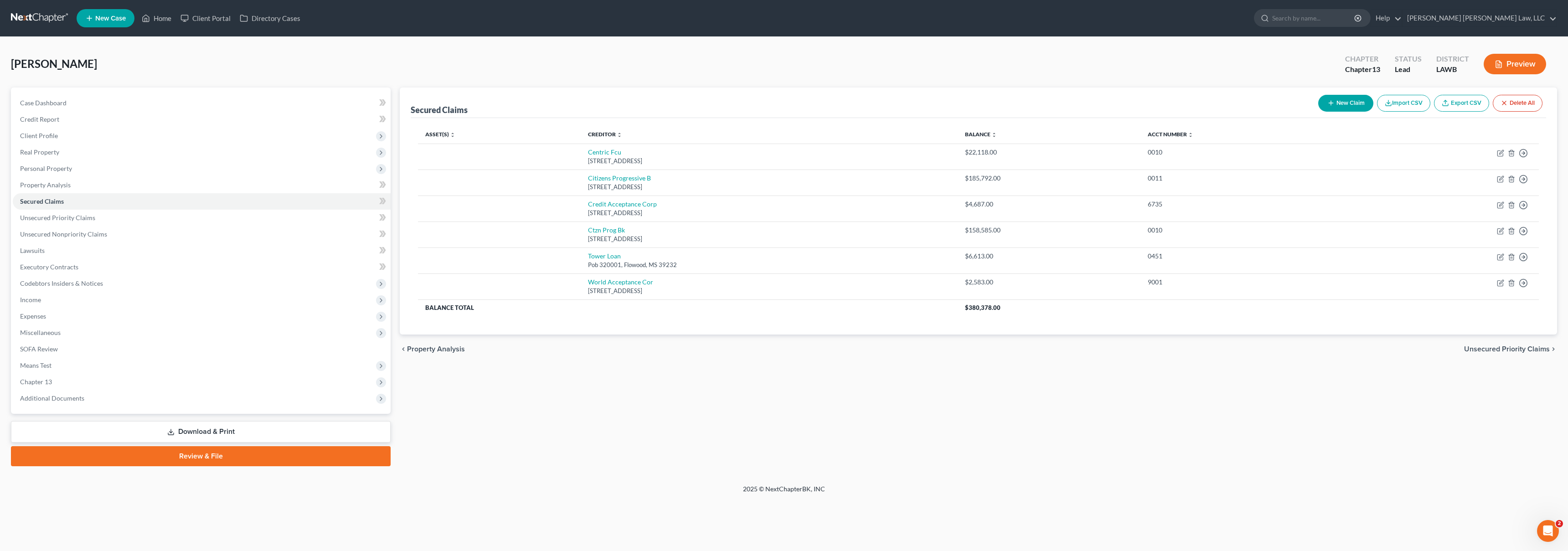
click at [1019, 129] on th "Balance expand_more expand_less unfold_more" at bounding box center [1049, 135] width 183 height 18
click at [997, 135] on link "Balance expand_more expand_less unfold_more" at bounding box center [982, 134] width 32 height 7
click at [38, 16] on link at bounding box center [40, 18] width 58 height 16
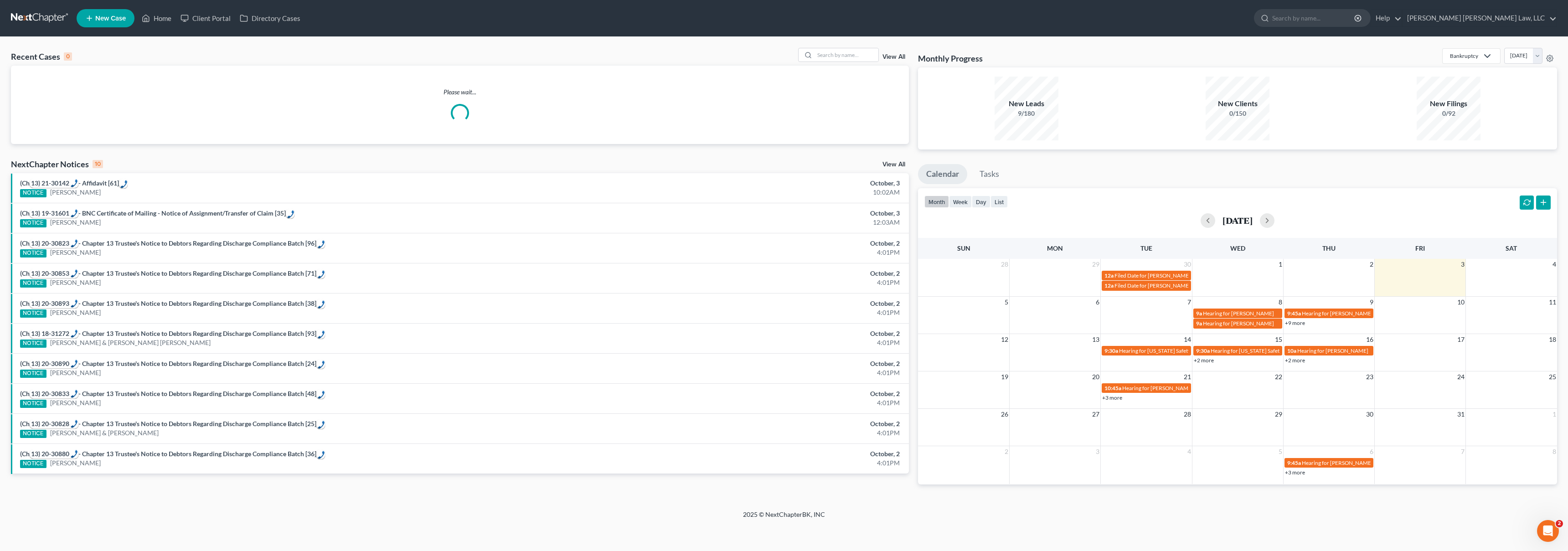
click at [111, 20] on span "New Case" at bounding box center [110, 18] width 31 height 7
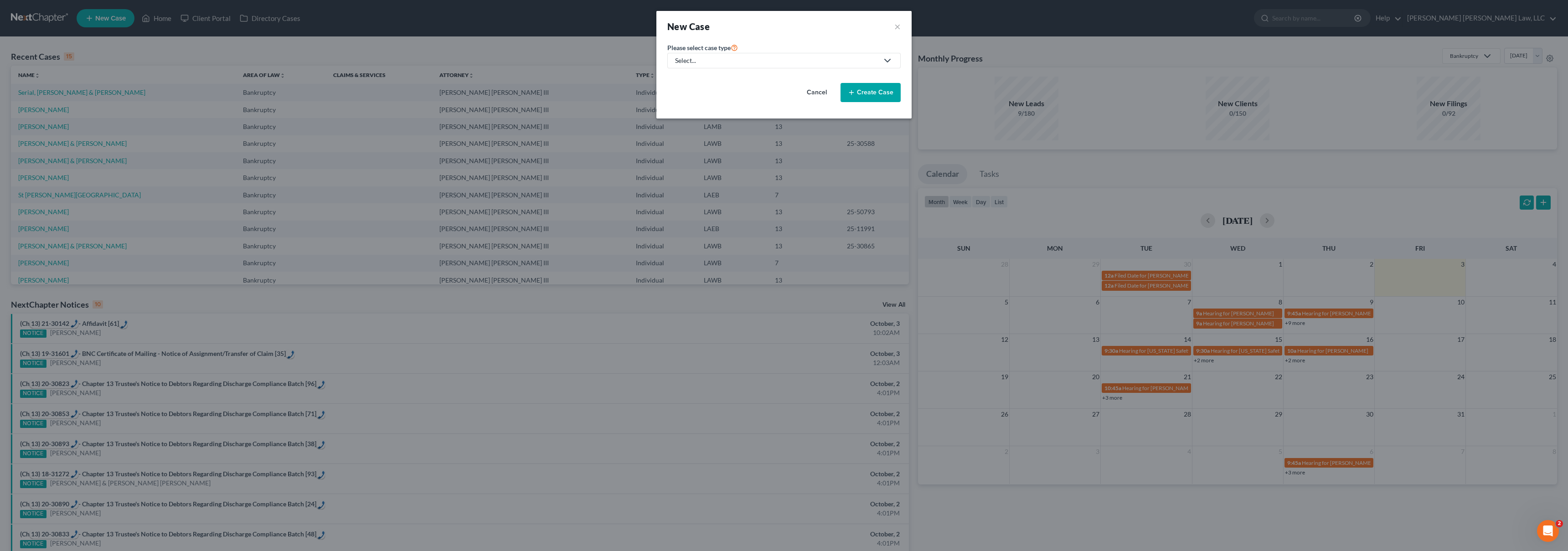
click at [753, 61] on div "Select..." at bounding box center [777, 60] width 204 height 9
click at [714, 78] on div "Bankruptcy" at bounding box center [717, 79] width 81 height 9
select select "36"
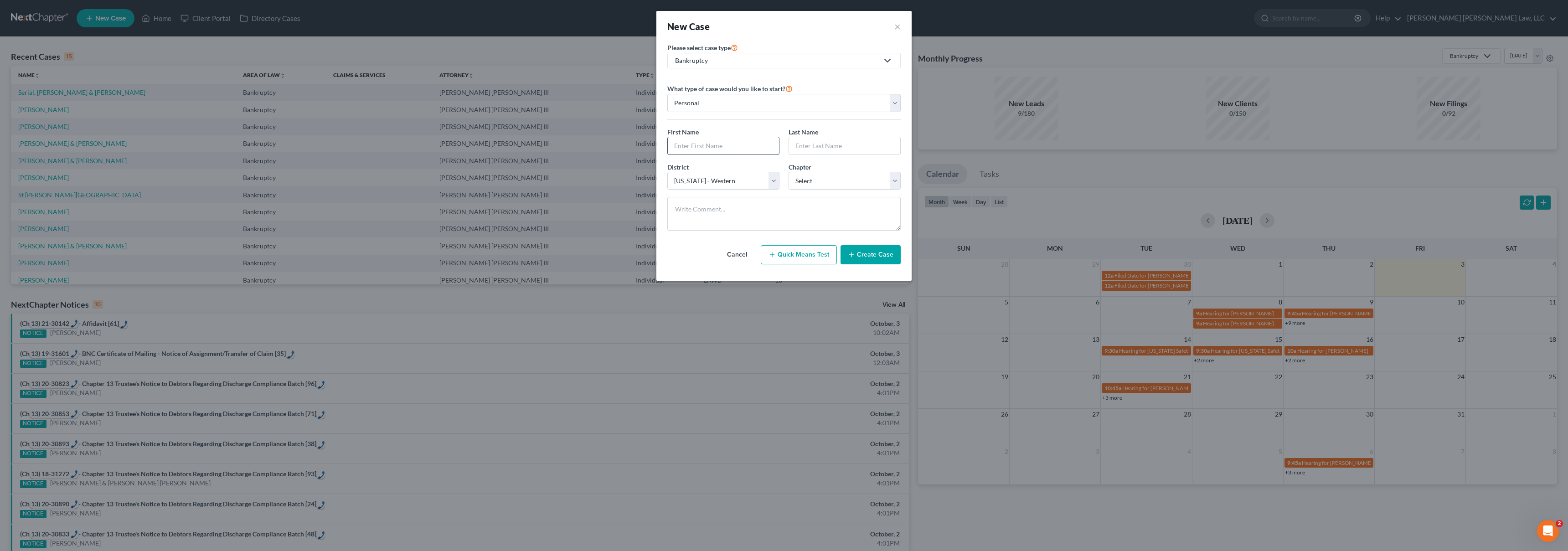
click at [713, 140] on input "text" at bounding box center [723, 145] width 111 height 18
type input "[PERSON_NAME]"
select select "3"
click at [861, 259] on button "Create Case" at bounding box center [871, 254] width 60 height 19
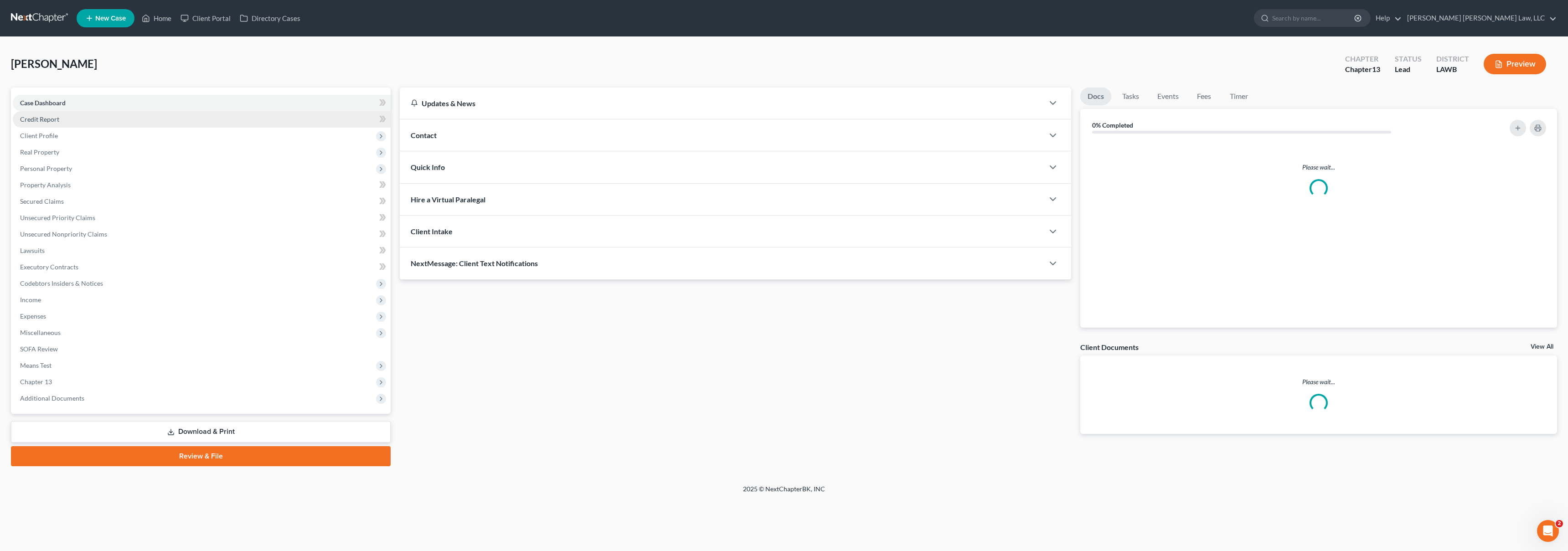
click at [45, 117] on span "Credit Report" at bounding box center [39, 119] width 39 height 8
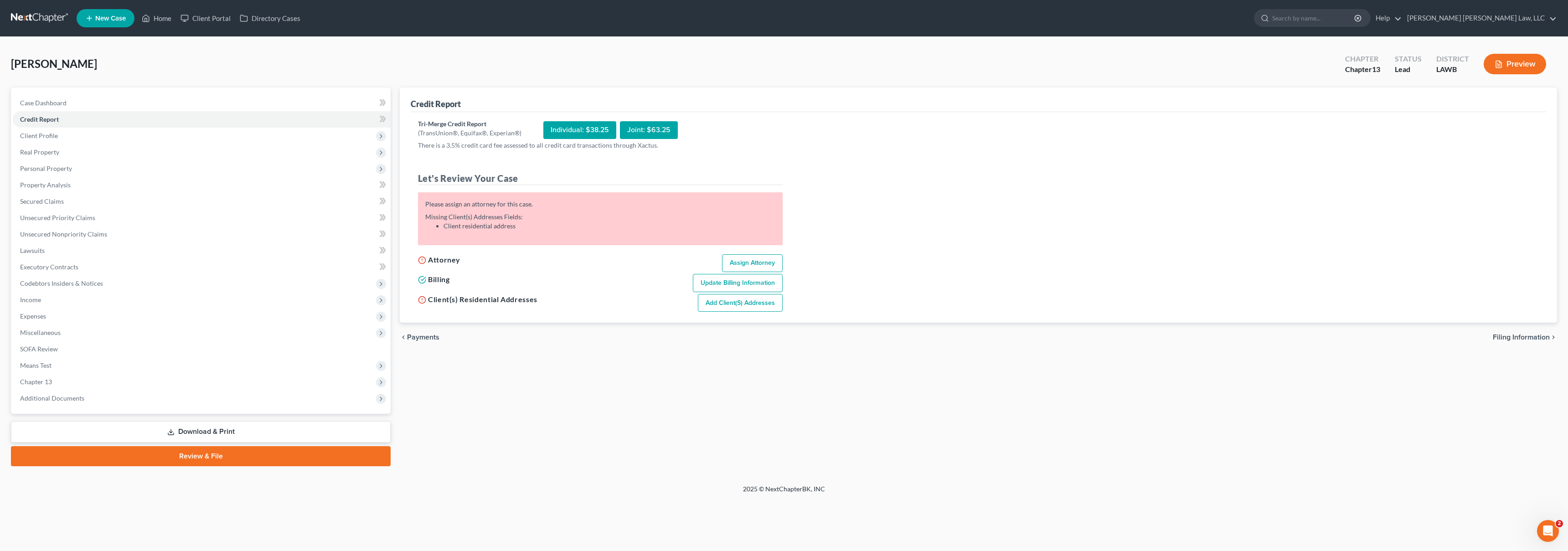
click at [768, 260] on link "Assign Attorney" at bounding box center [752, 263] width 60 height 18
select select "1"
select select "0"
select select "3"
select select "36"
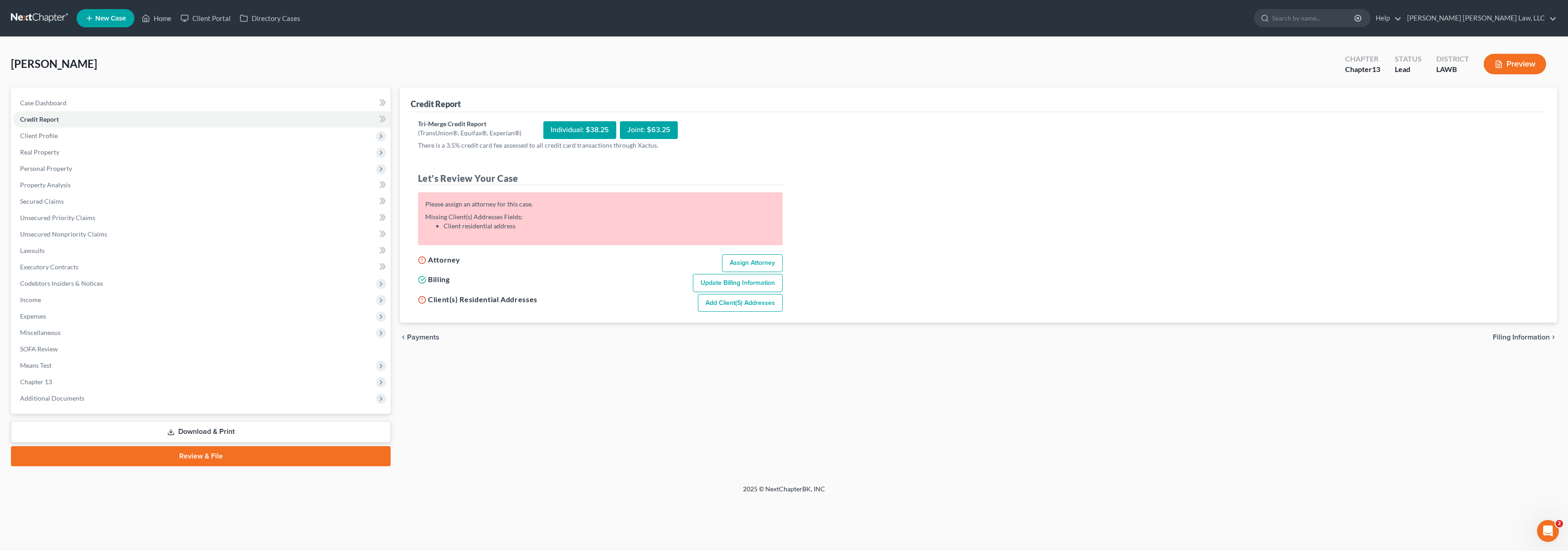
select select "19"
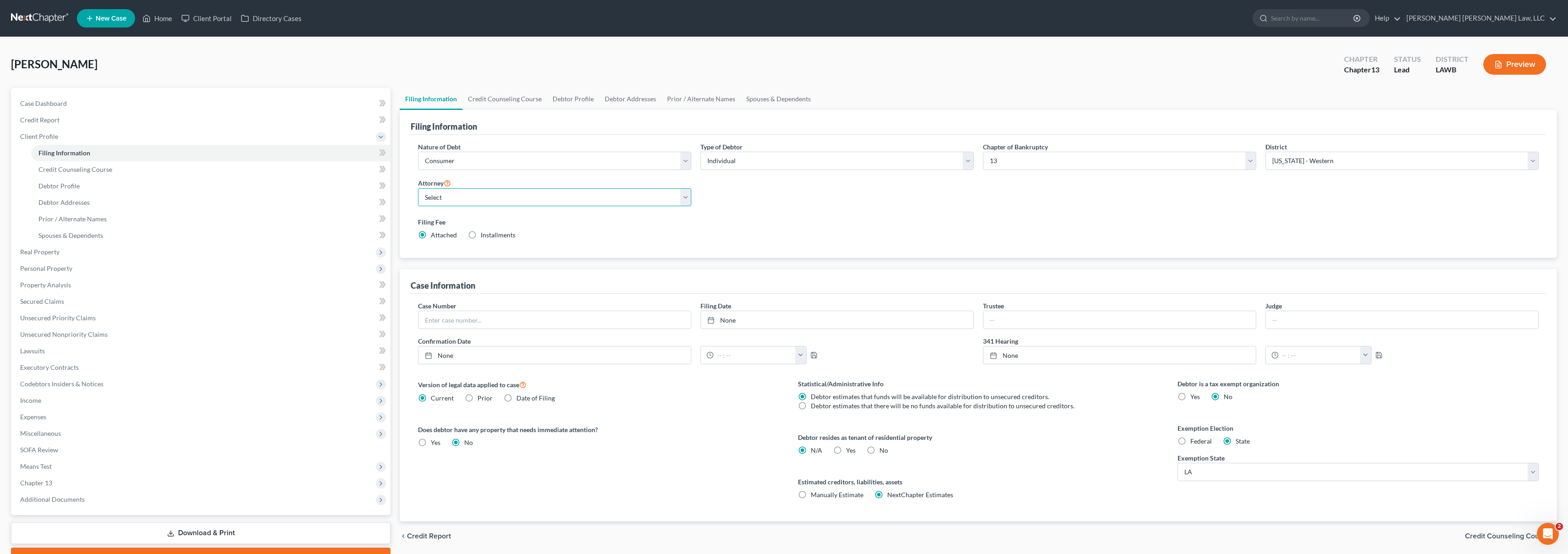
click at [481, 199] on select "Select [PERSON_NAME] [PERSON_NAME] III - LAWB [PERSON_NAME] [PERSON_NAME] III -…" at bounding box center [554, 198] width 273 height 18
select select "0"
click at [95, 115] on link "Credit Report" at bounding box center [201, 119] width 378 height 16
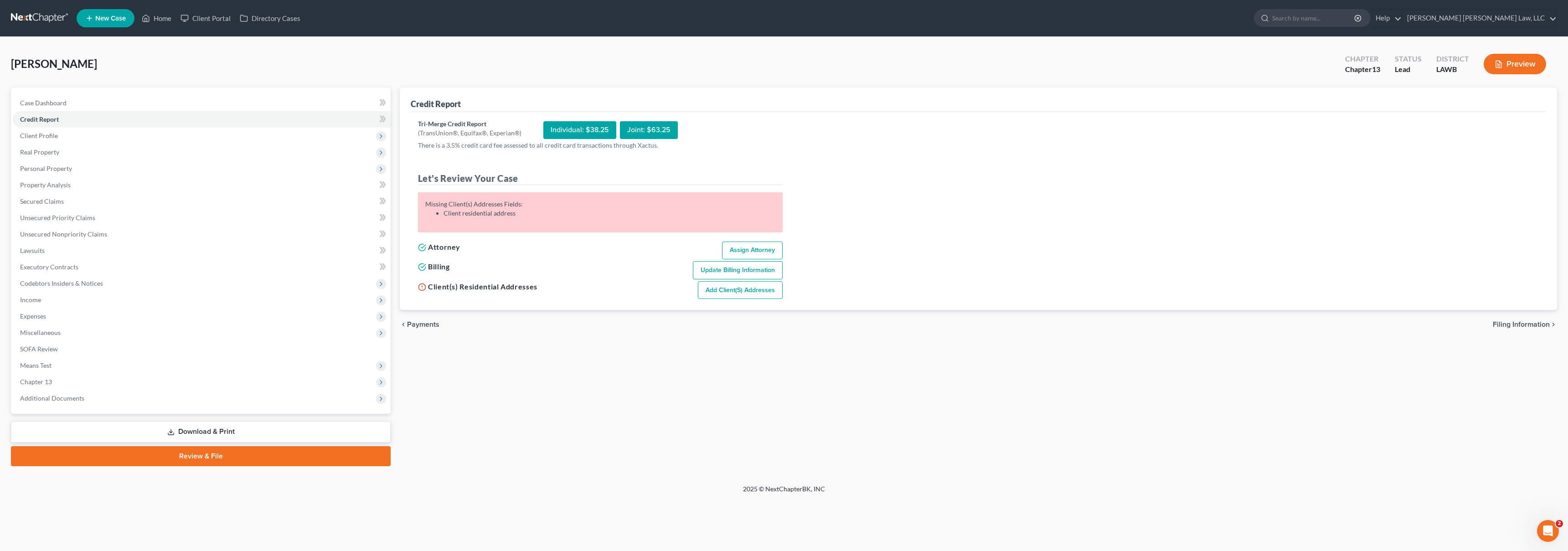
click at [758, 293] on link "Add Client(s) Addresses" at bounding box center [740, 290] width 85 height 18
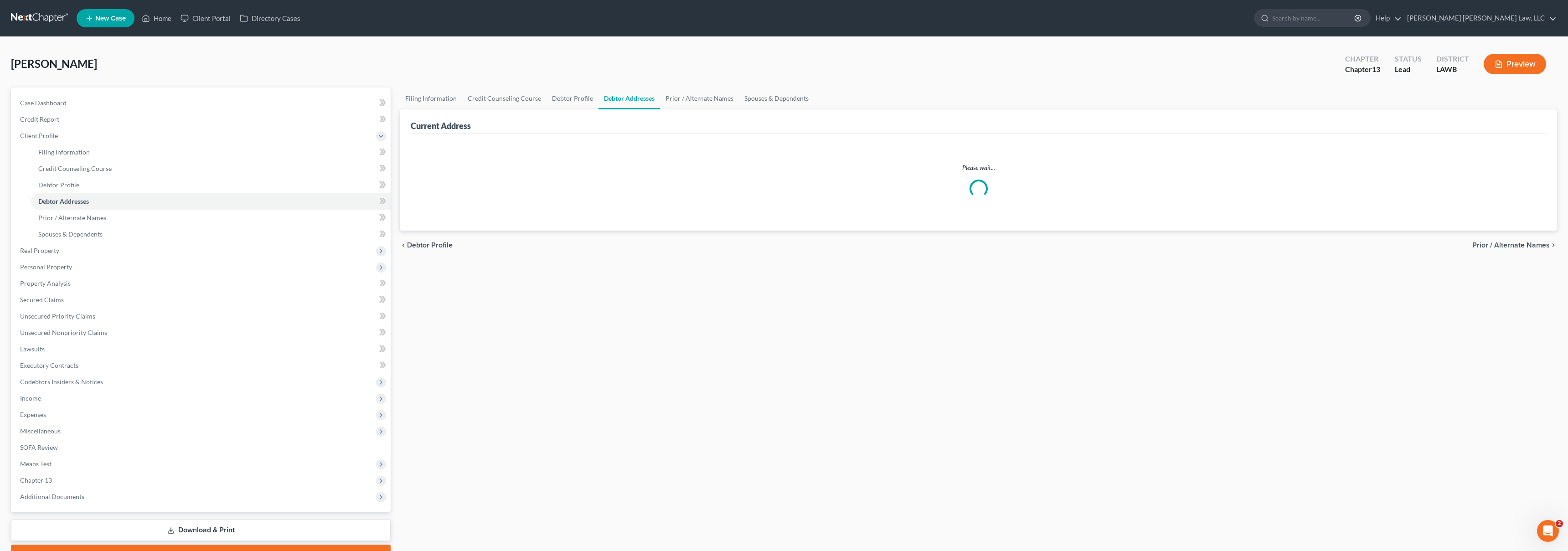
select select "0"
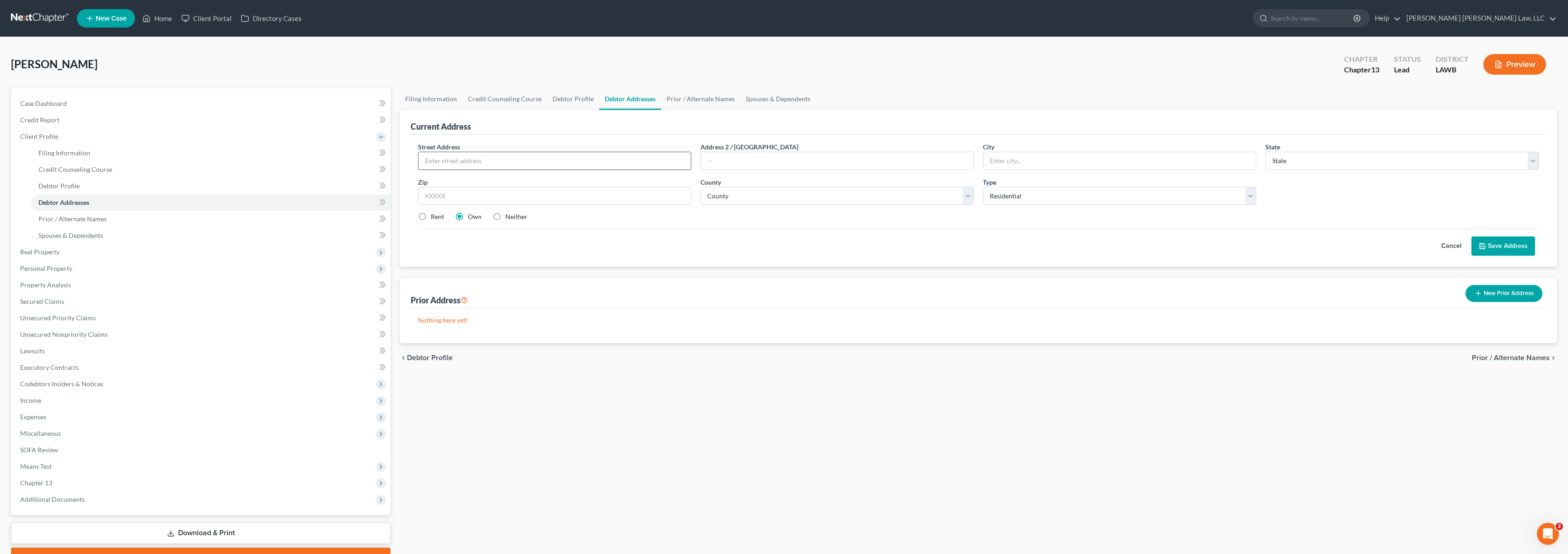
click at [514, 166] on input "text" at bounding box center [554, 161] width 272 height 18
type input "[STREET_ADDRESS][PERSON_NAME]"
type input "l"
drag, startPoint x: 1117, startPoint y: 164, endPoint x: 661, endPoint y: 160, distance: 456.0
click at [661, 160] on div "Street Address * [STREET_ADDRESS][PERSON_NAME] Address 2 / [GEOGRAPHIC_DATA] * …" at bounding box center [979, 185] width 1130 height 87
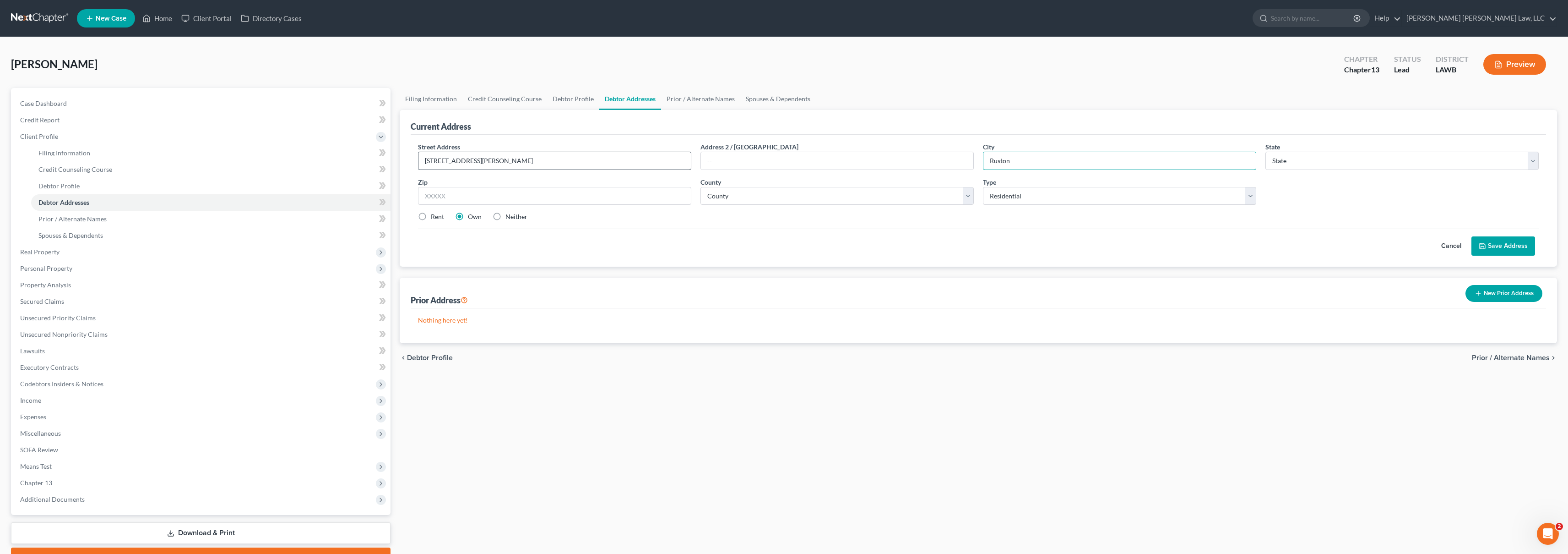
type input "Ruston"
select select "19"
type input "71270"
click at [721, 196] on select "County Acadia [PERSON_NAME] [DATE] Assumption Avoyelles [GEOGRAPHIC_DATA] Bienv…" at bounding box center [837, 196] width 273 height 18
select select "30"
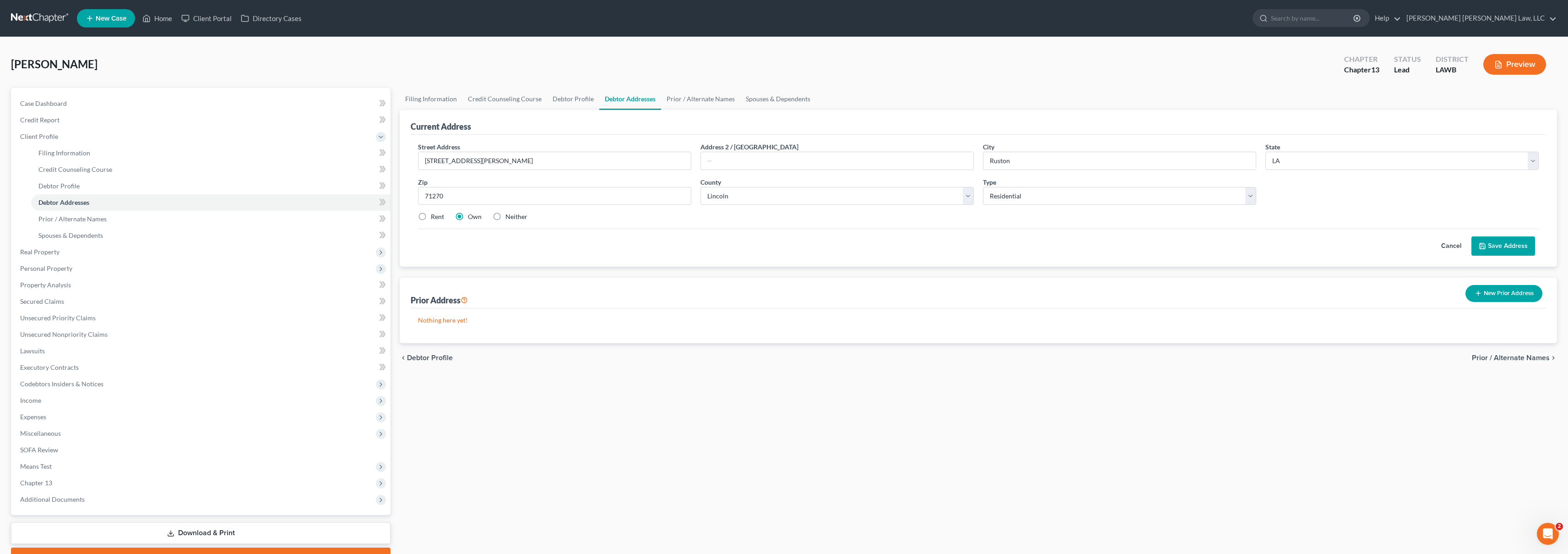
click at [1162, 259] on div "Street Address * [STREET_ADDRESS][PERSON_NAME] Address 2 / [GEOGRAPHIC_DATA] * …" at bounding box center [978, 200] width 1136 height 132
click at [1483, 245] on polyline at bounding box center [1482, 244] width 2 height 2
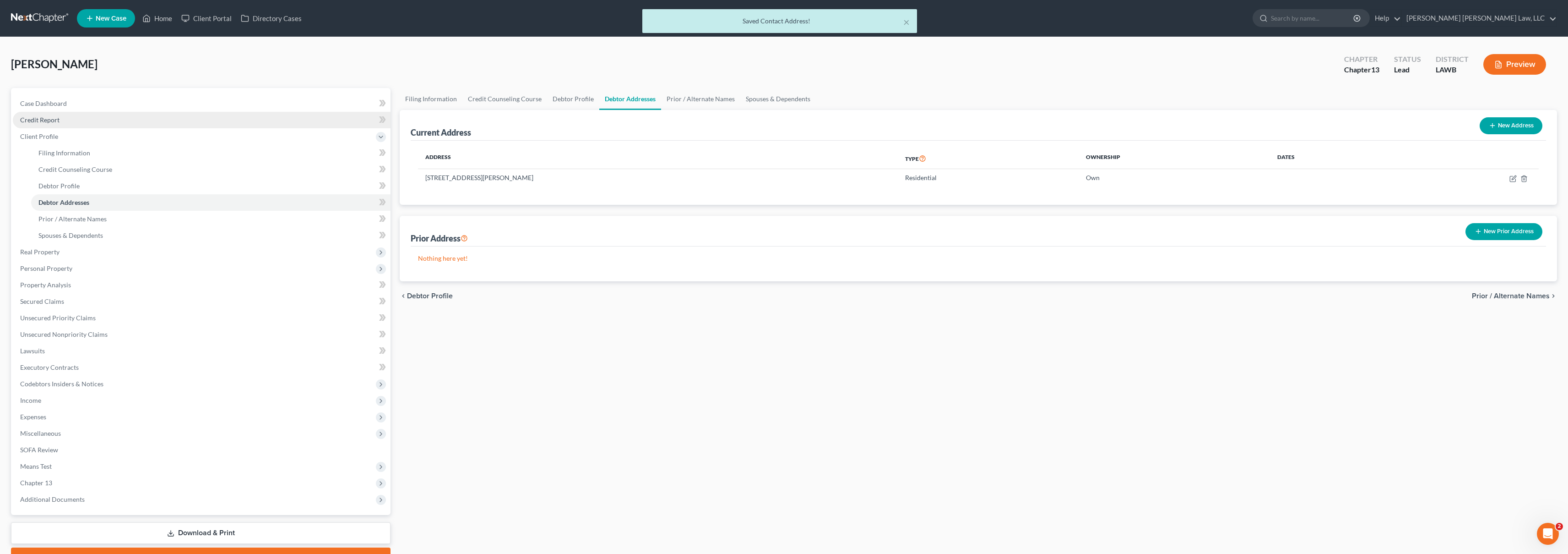
click at [107, 117] on link "Credit Report" at bounding box center [201, 119] width 378 height 16
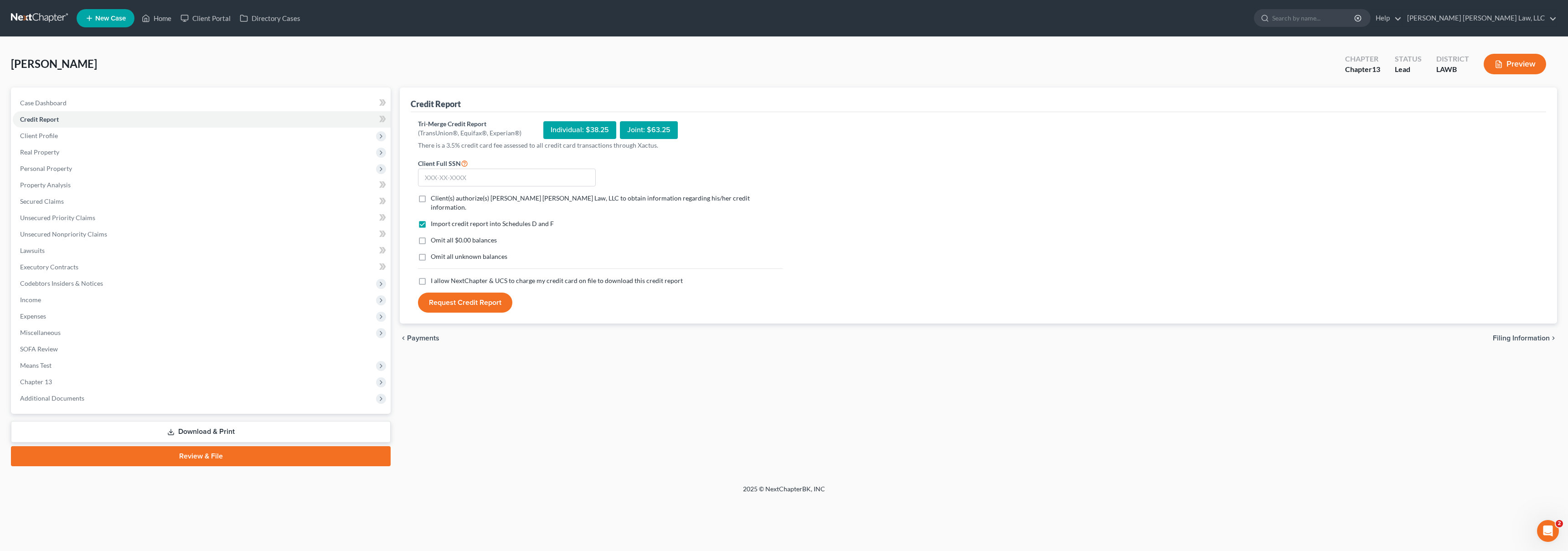
click at [431, 276] on label "I allow NextChapter & UCS to charge my credit card on file to download this cre…" at bounding box center [557, 281] width 252 height 9
click at [434, 276] on input "I allow NextChapter & UCS to charge my credit card on file to download this cre…" at bounding box center [437, 279] width 6 height 6
checkbox input "true"
click at [431, 252] on label "Omit all unknown balances" at bounding box center [469, 256] width 77 height 9
click at [434, 252] on input "Omit all unknown balances" at bounding box center [437, 255] width 6 height 6
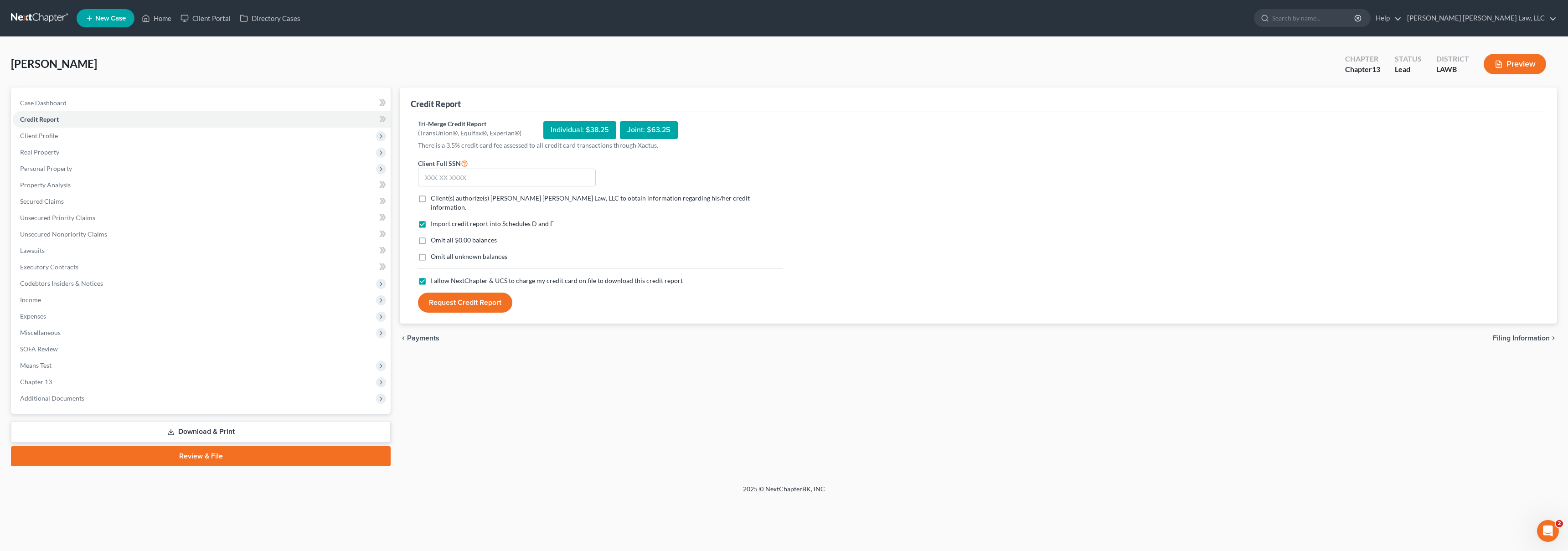
checkbox input "true"
click at [431, 236] on label "Omit all $0.00 balances" at bounding box center [464, 240] width 66 height 9
click at [434, 236] on input "Omit all $0.00 balances" at bounding box center [437, 239] width 6 height 6
checkbox input "true"
click at [431, 201] on label "Client(s) authorize(s) [PERSON_NAME] [PERSON_NAME] Law, LLC to obtain informati…" at bounding box center [607, 203] width 352 height 18
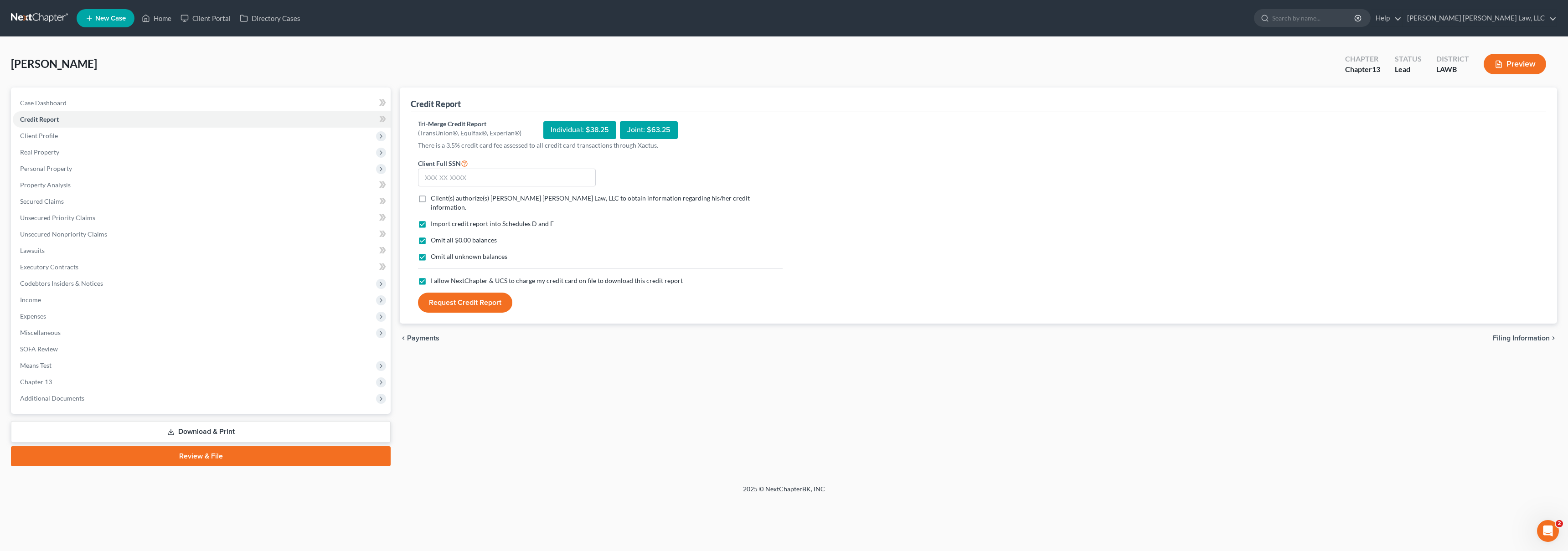
click at [434, 200] on input "Client(s) authorize(s) [PERSON_NAME] [PERSON_NAME] Law, LLC to obtain informati…" at bounding box center [437, 197] width 6 height 6
checkbox input "true"
click at [452, 180] on input "text" at bounding box center [507, 178] width 178 height 18
type input "438-69-6001"
click at [468, 299] on button "Request Credit Report" at bounding box center [465, 302] width 94 height 20
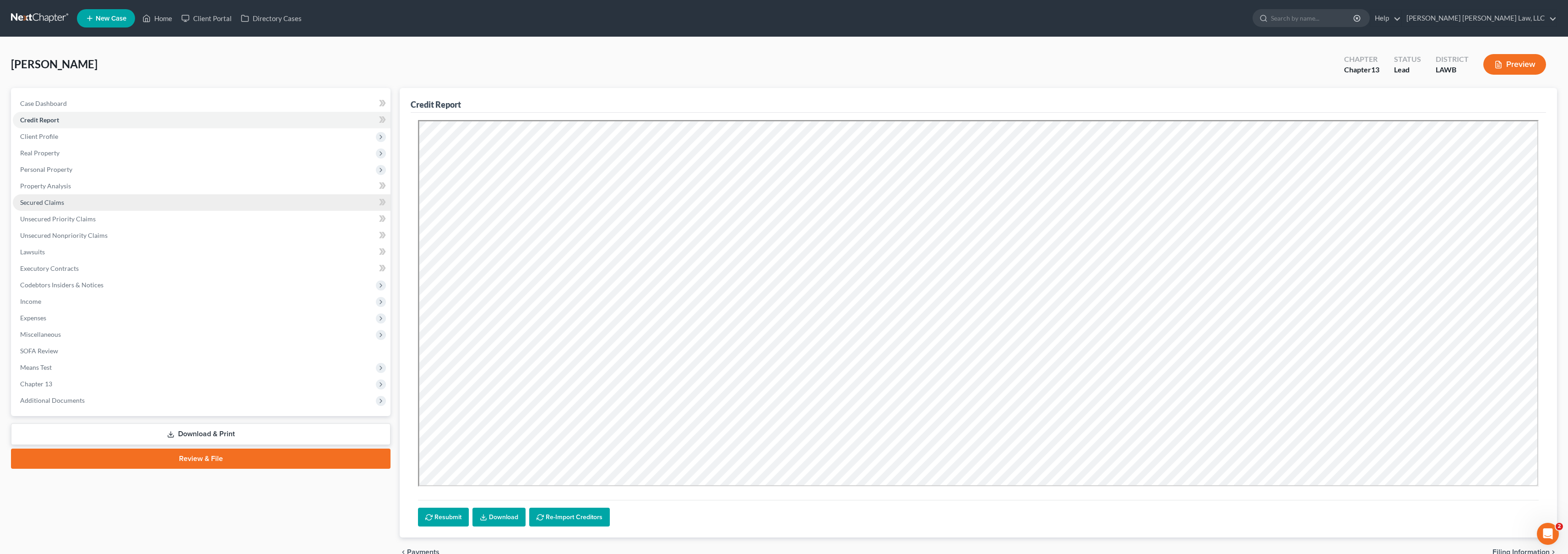
click at [103, 203] on link "Secured Claims" at bounding box center [201, 202] width 378 height 16
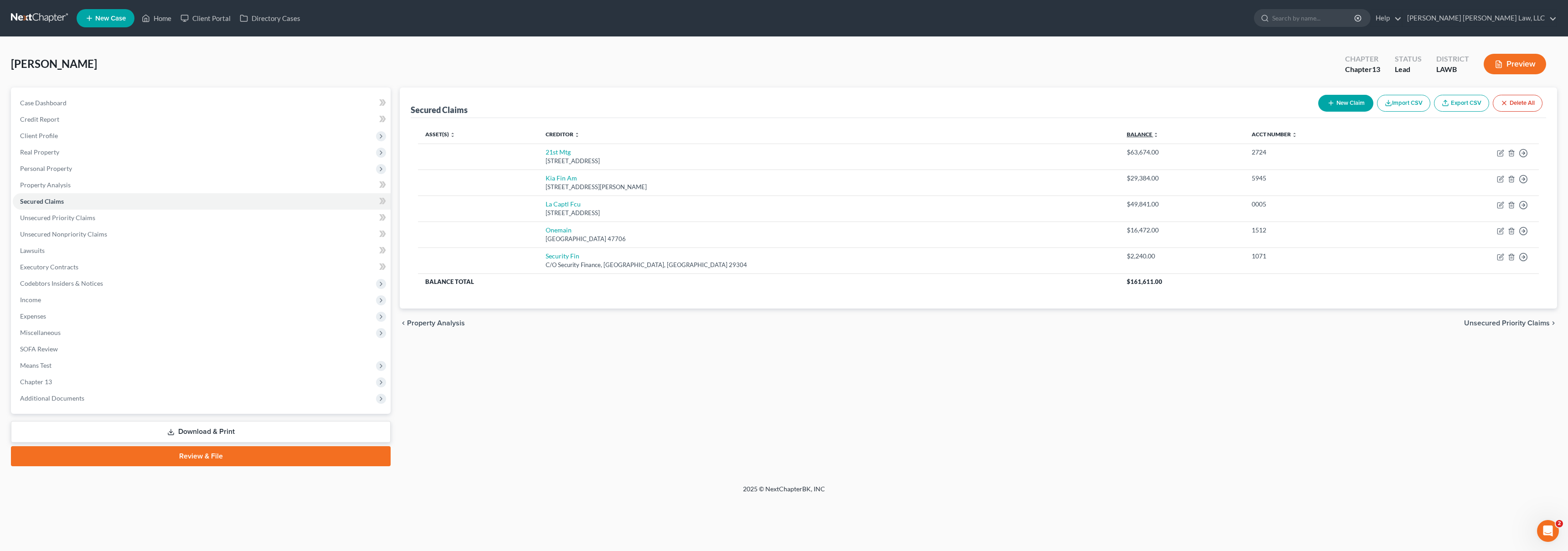
click at [1127, 135] on link "Balance expand_more expand_less unfold_more" at bounding box center [1143, 134] width 32 height 7
click at [1128, 135] on link "Balance expand_more expand_less unfold_more" at bounding box center [1143, 134] width 31 height 7
click at [188, 221] on link "Unsecured Priority Claims" at bounding box center [202, 217] width 378 height 16
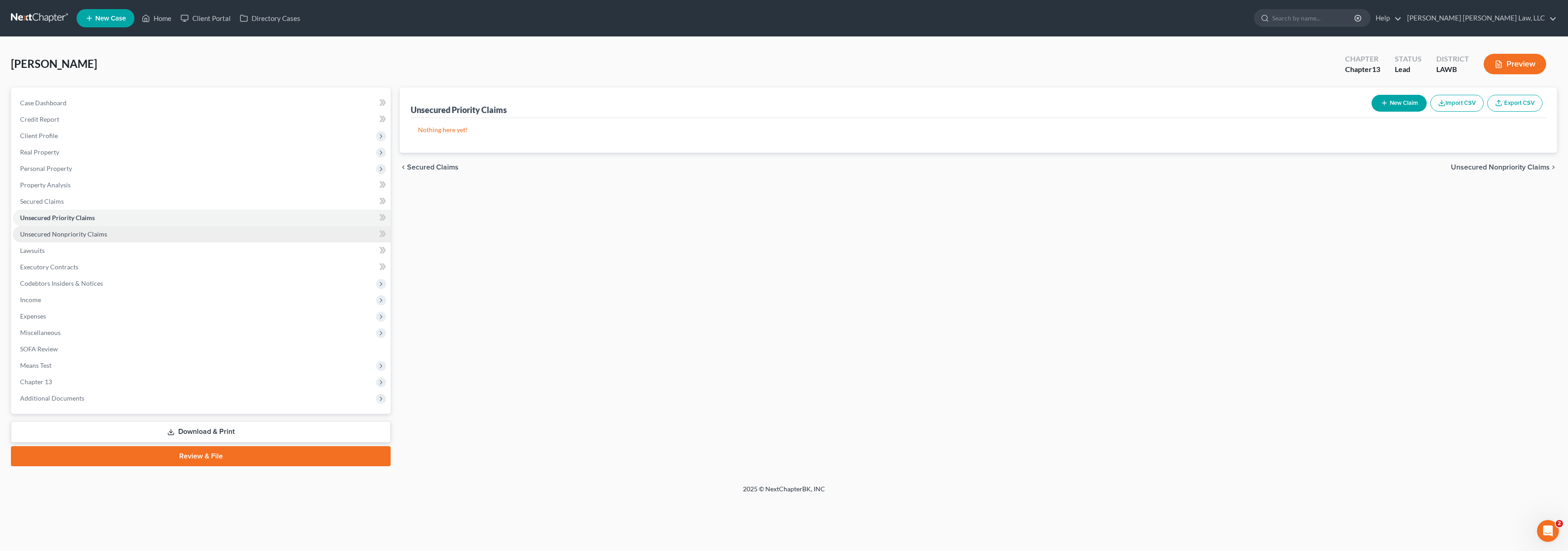
click at [180, 240] on link "Unsecured Nonpriority Claims" at bounding box center [202, 233] width 378 height 16
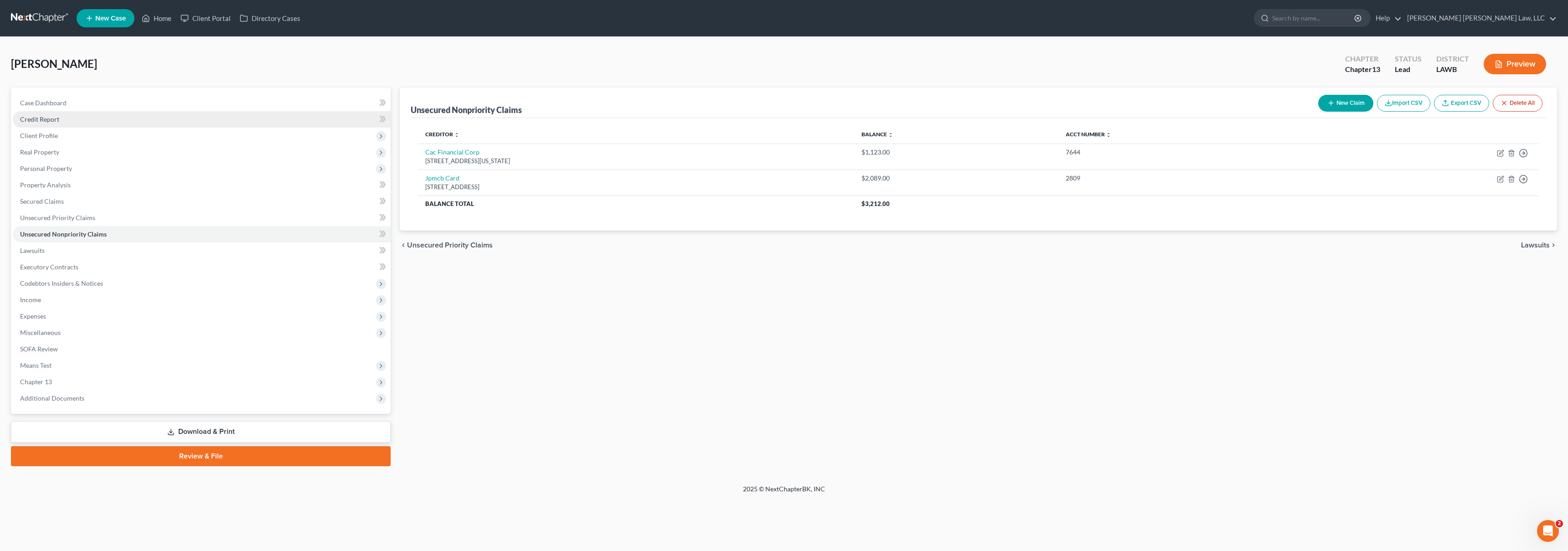
click at [58, 119] on span "Credit Report" at bounding box center [39, 119] width 39 height 8
